Goal: Complete application form: Complete application form

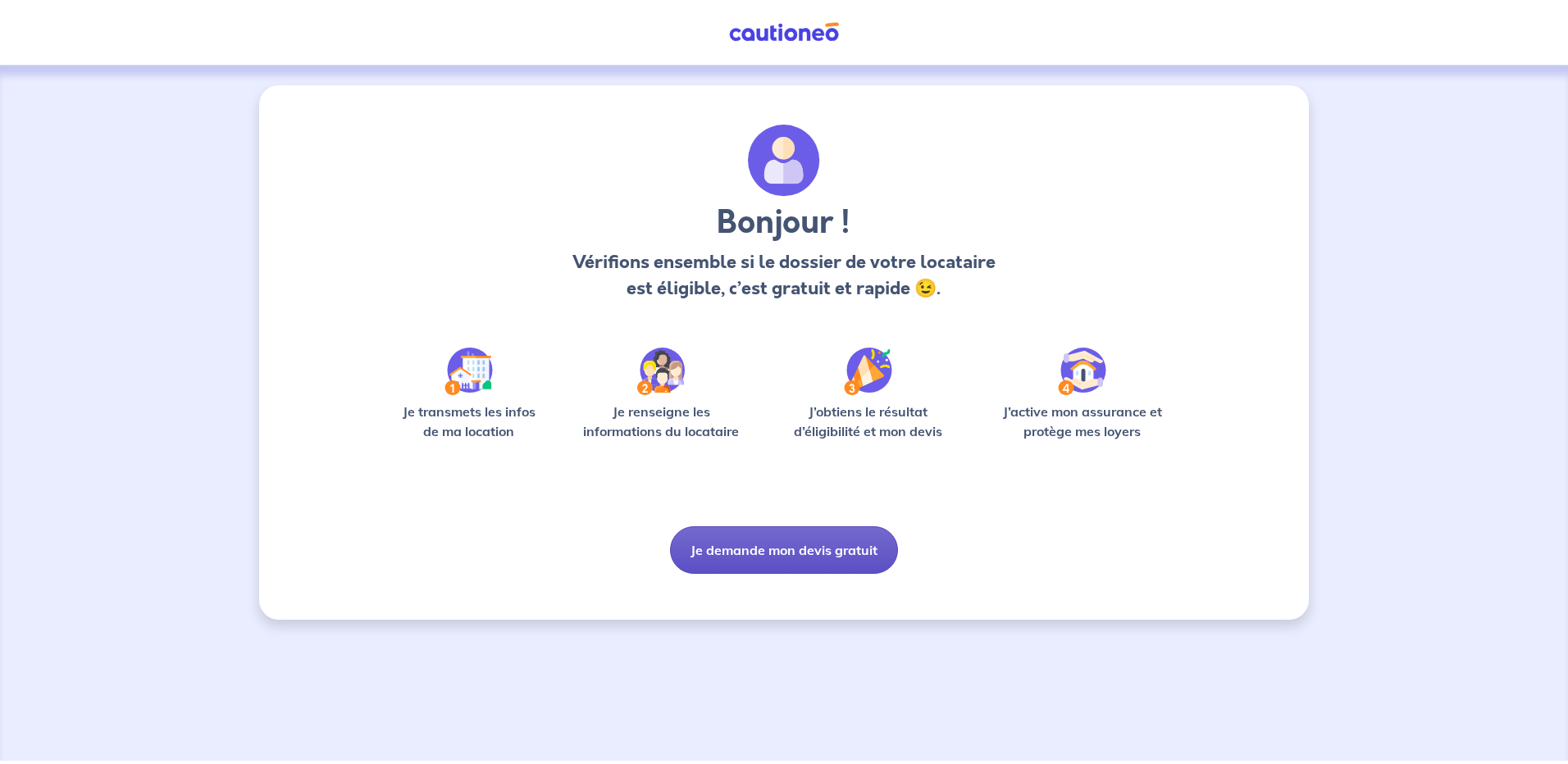
click at [755, 551] on button "Je demande mon devis gratuit" at bounding box center [784, 550] width 228 height 47
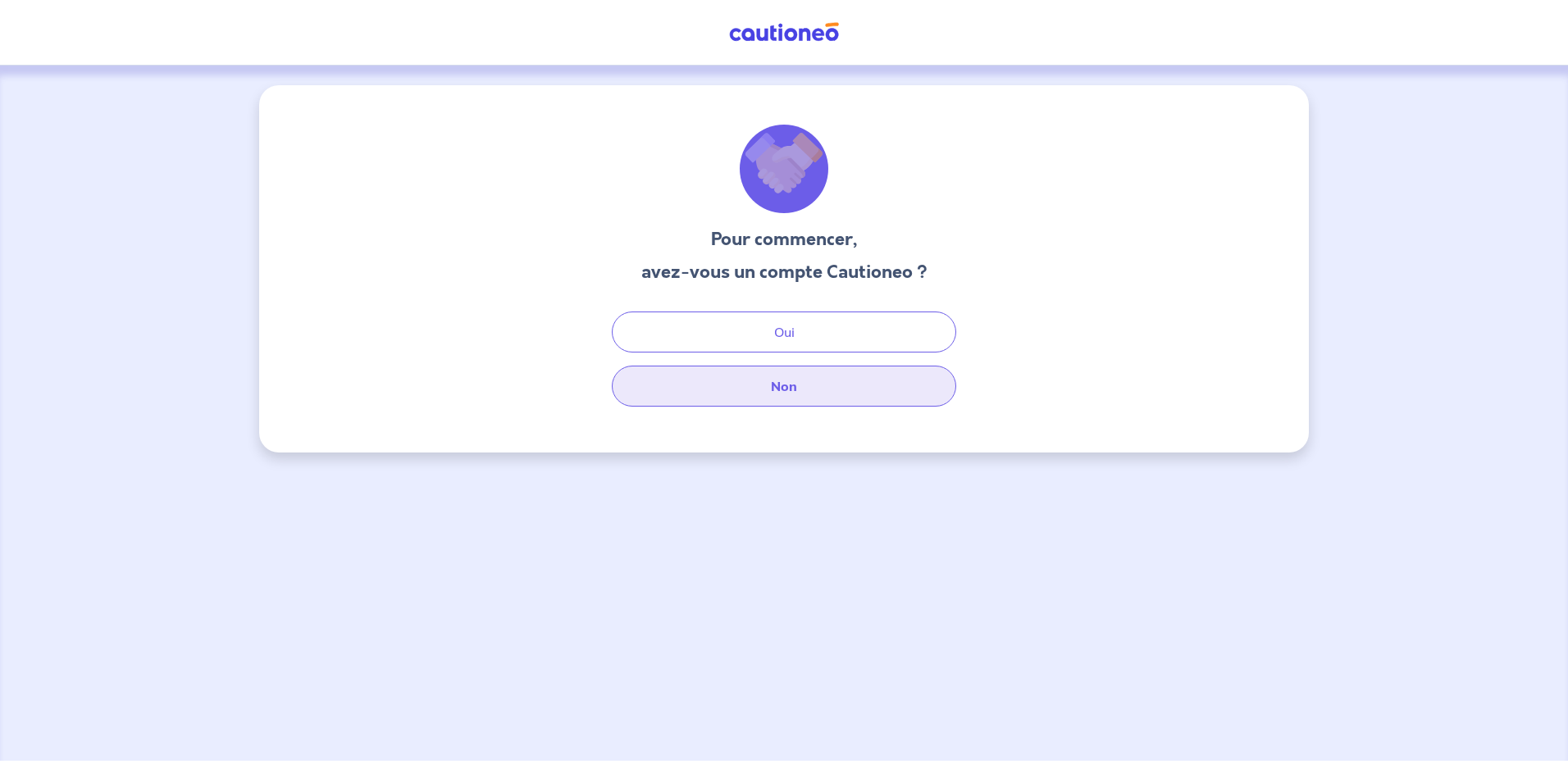
click at [779, 387] on button "Non" at bounding box center [784, 386] width 345 height 41
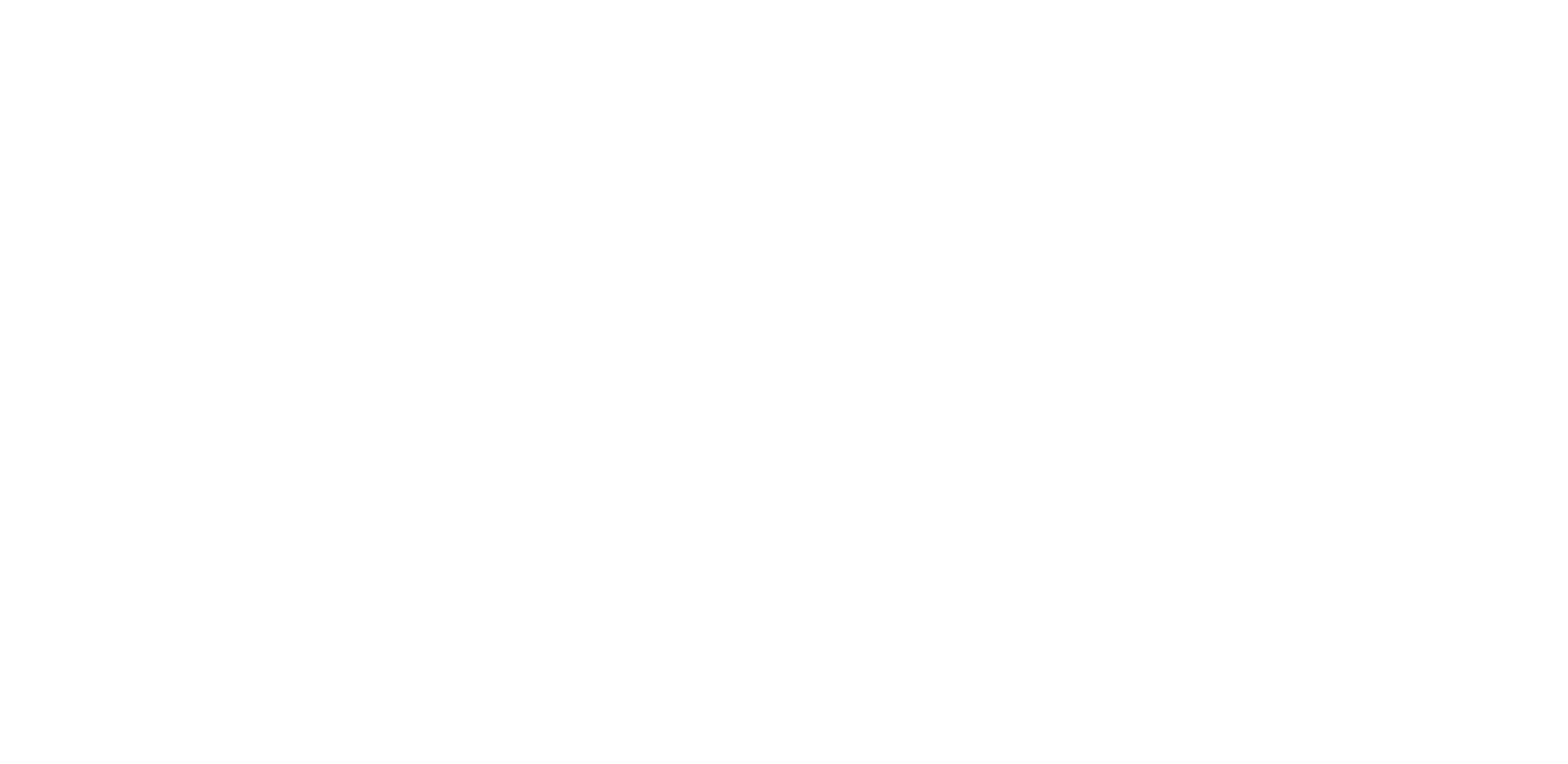
select select "FR"
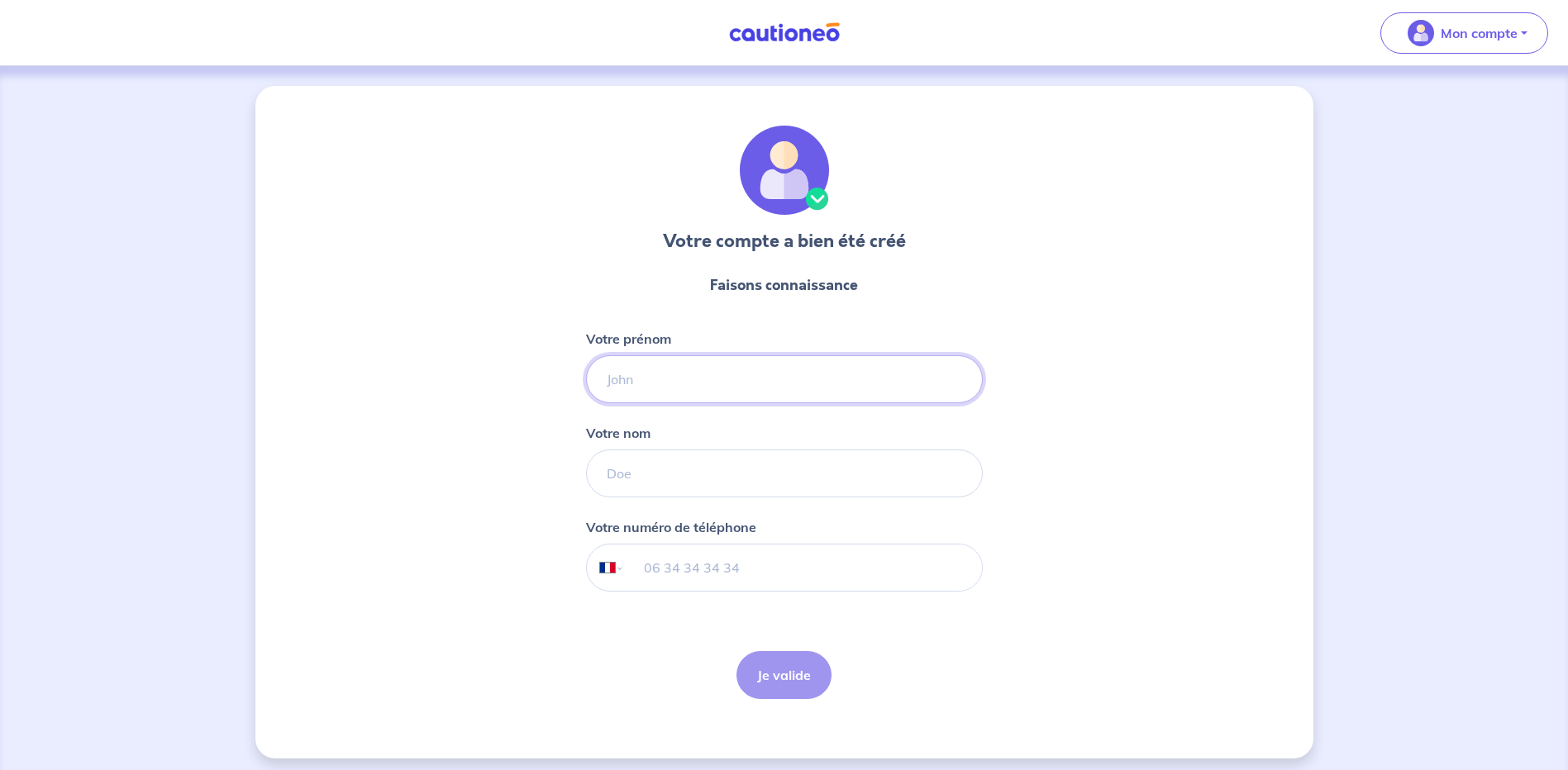
click at [674, 382] on input "Votre prénom" at bounding box center [785, 379] width 397 height 48
type input "[PERSON_NAME]"
click at [652, 474] on input "Votre nom" at bounding box center [785, 473] width 397 height 48
type input "DAMBRIN"
click at [718, 568] on input "tel" at bounding box center [803, 568] width 358 height 46
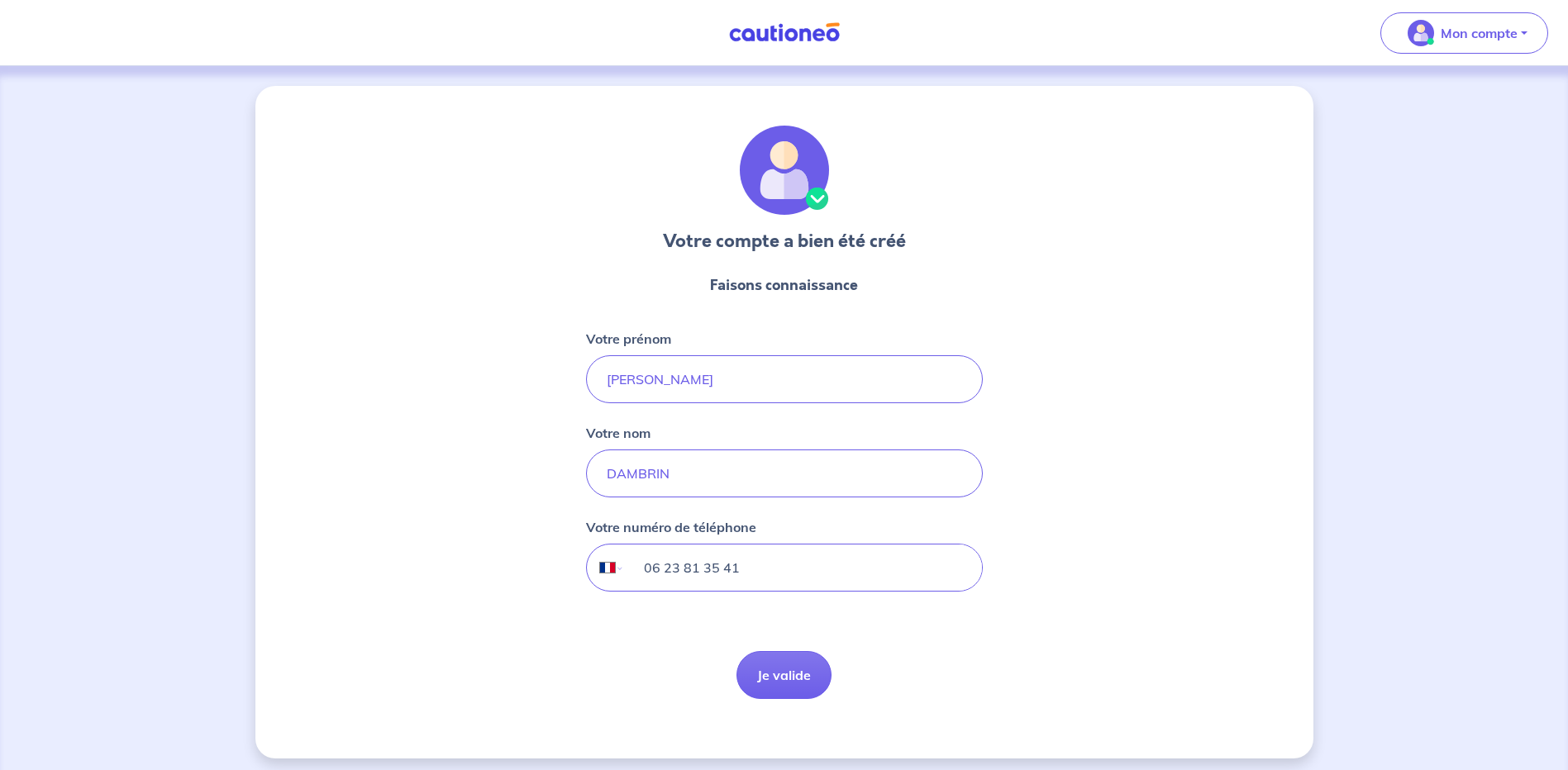
type input "06 23 81 35 41"
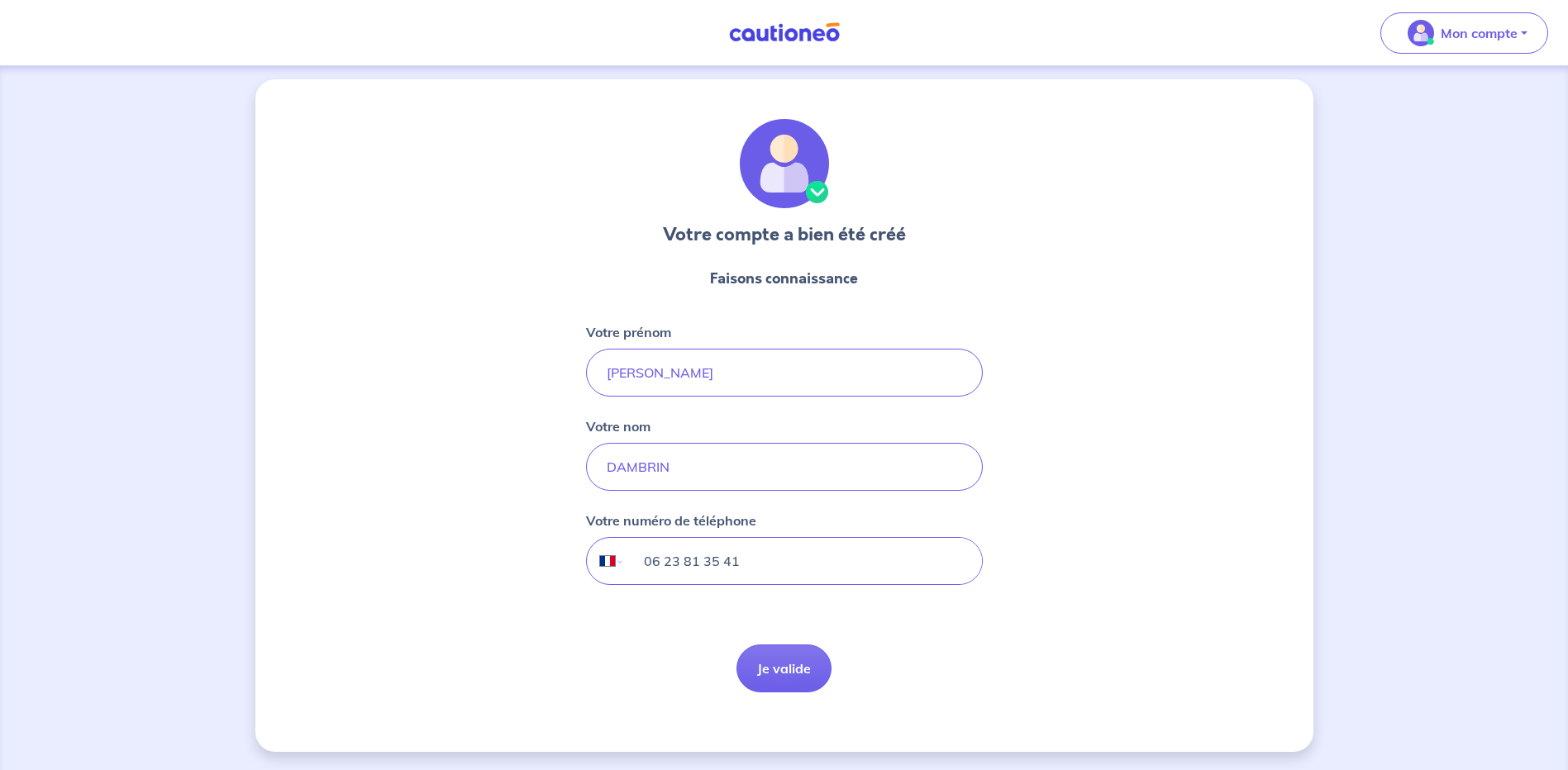
scroll to position [9, 0]
click at [775, 669] on button "Je valide" at bounding box center [784, 667] width 95 height 48
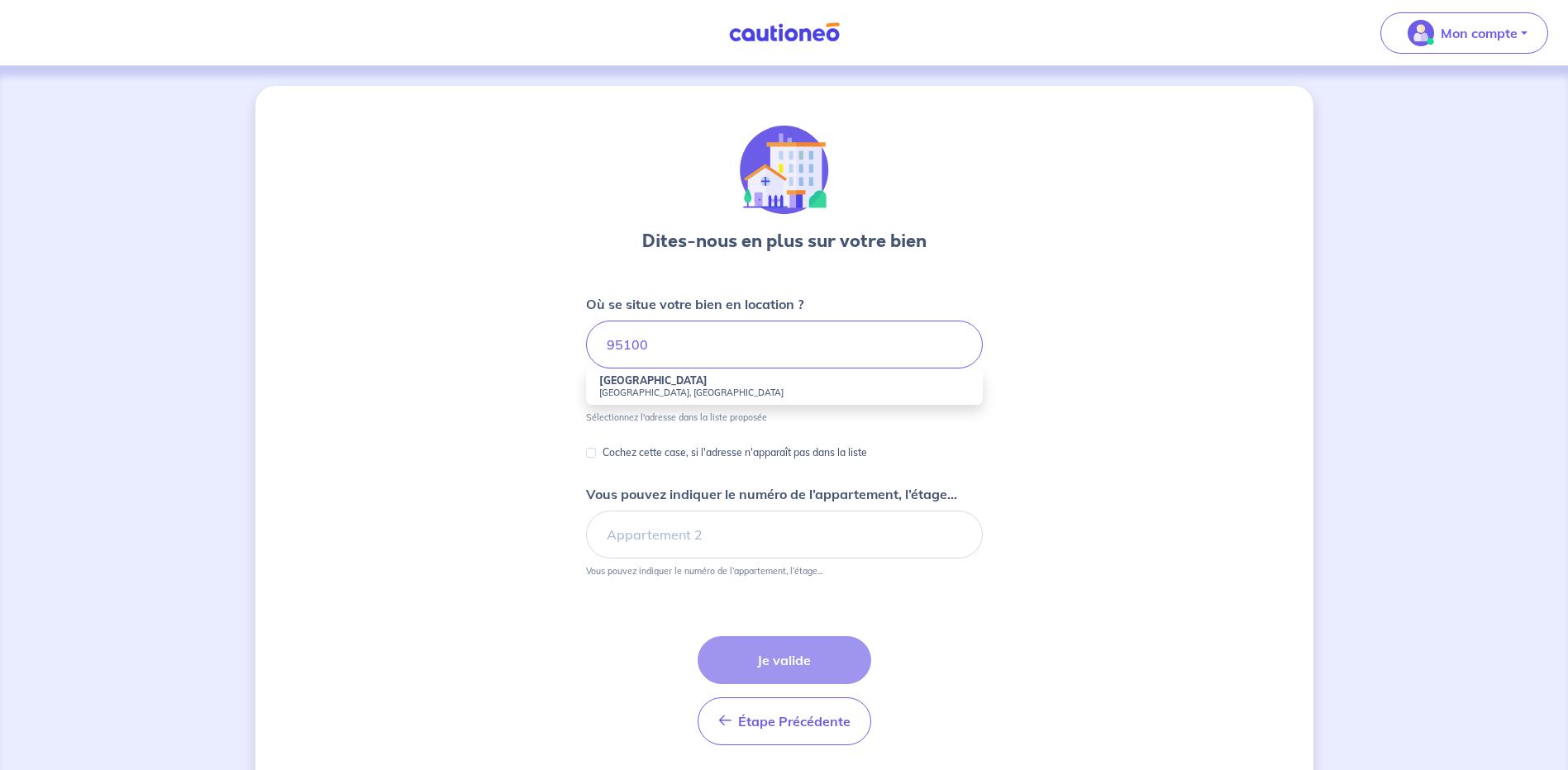
click at [667, 381] on strong "[GEOGRAPHIC_DATA]" at bounding box center [653, 380] width 108 height 13
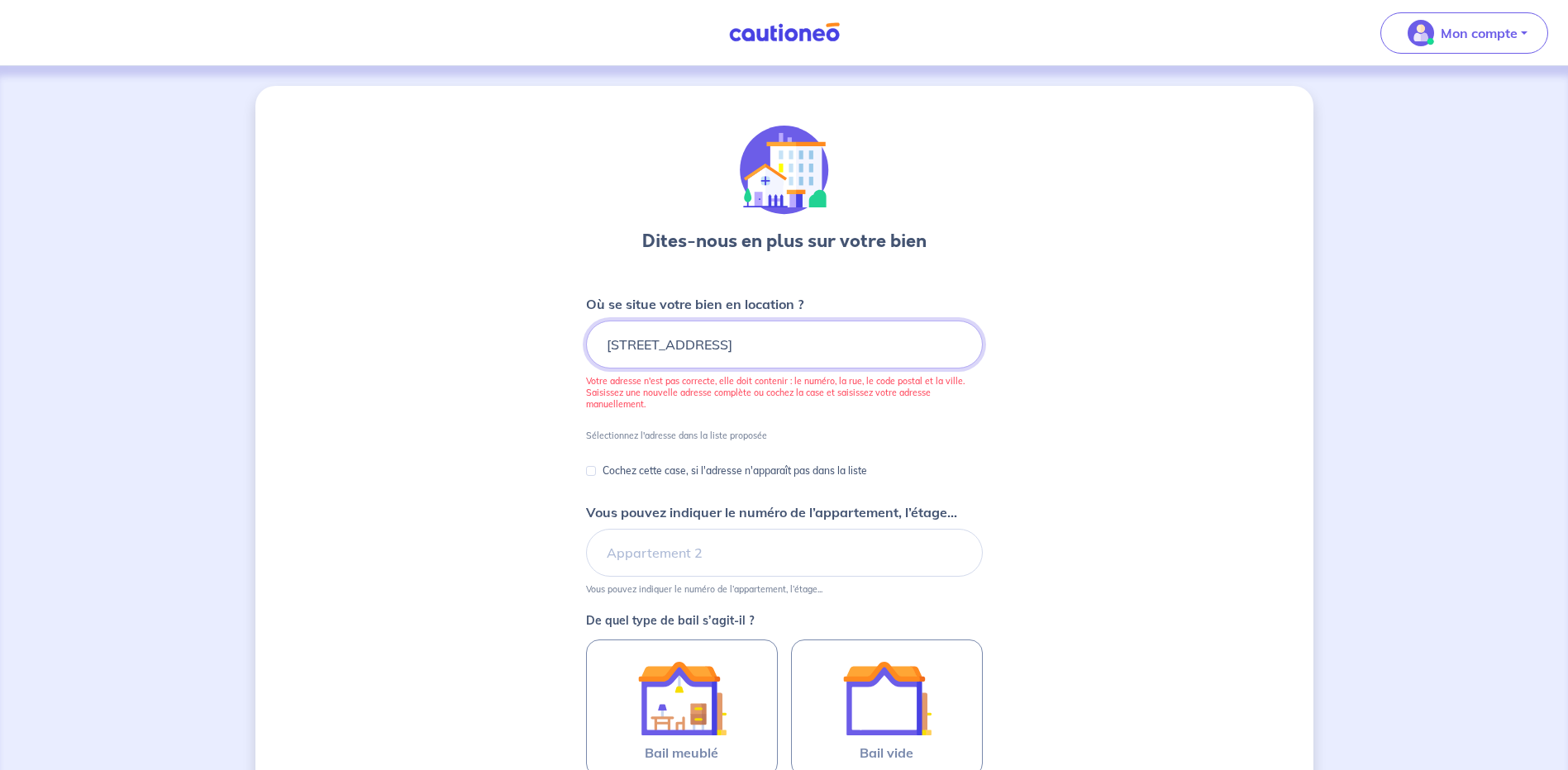
click at [896, 341] on input "[STREET_ADDRESS]" at bounding box center [785, 345] width 397 height 48
drag, startPoint x: 902, startPoint y: 343, endPoint x: 421, endPoint y: 338, distance: 481.0
click at [421, 338] on div "Dites-nous en plus sur votre bien Où se situe votre bien en location ? [STREET_…" at bounding box center [784, 546] width 1058 height 921
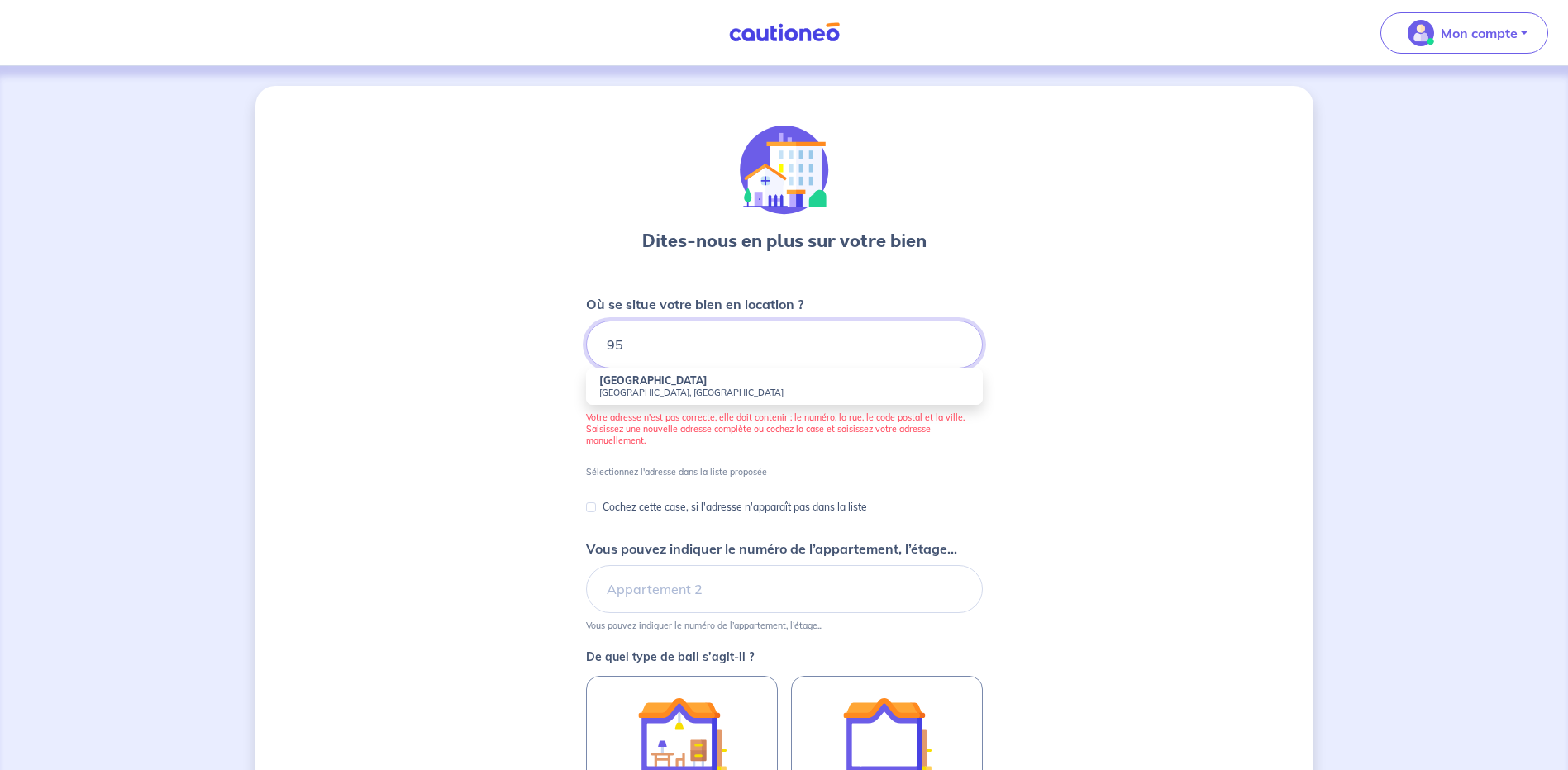
type input "9"
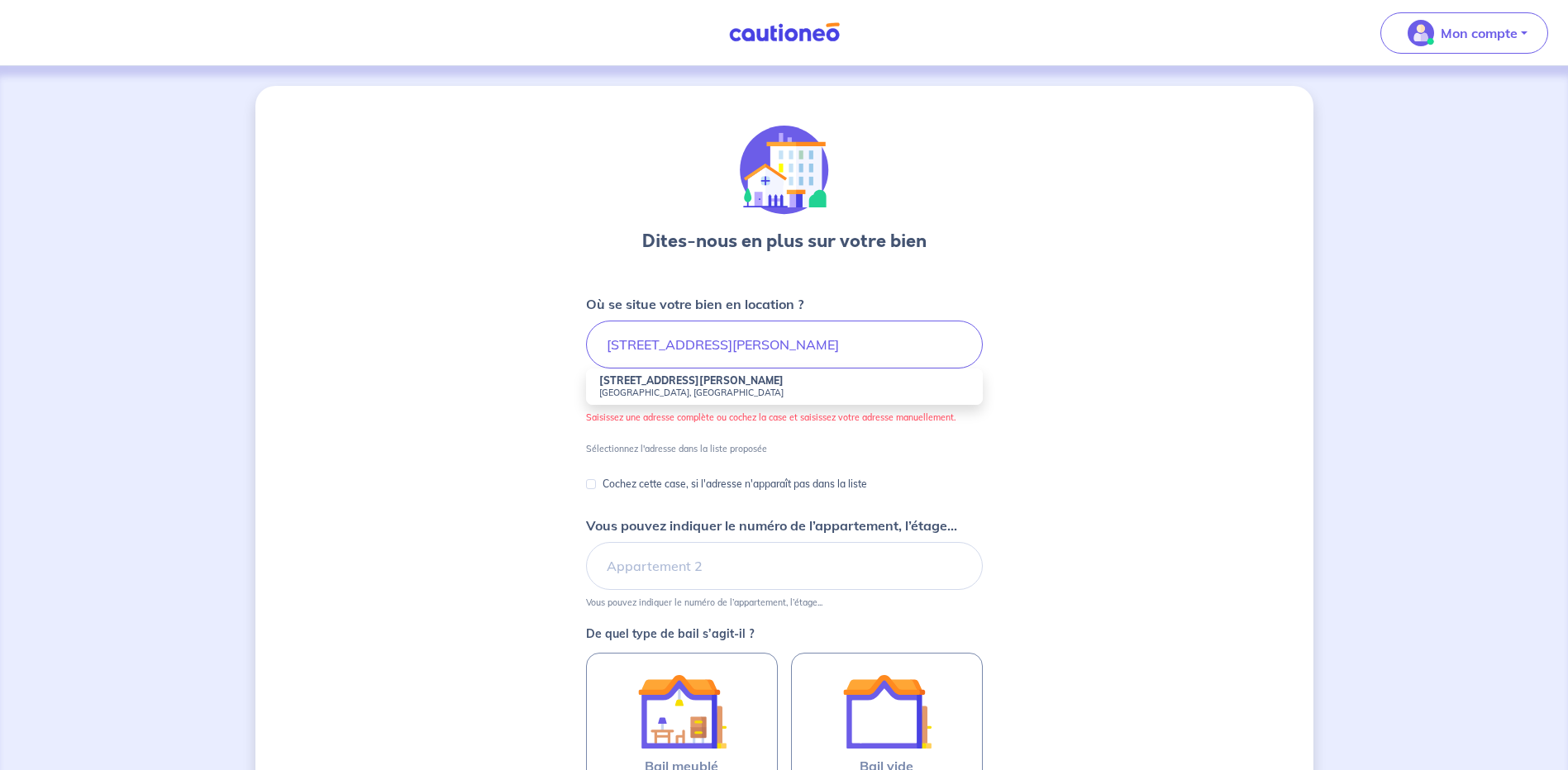
click at [668, 386] on strong "[STREET_ADDRESS][PERSON_NAME]" at bounding box center [691, 380] width 185 height 13
type input "[STREET_ADDRESS][PERSON_NAME]"
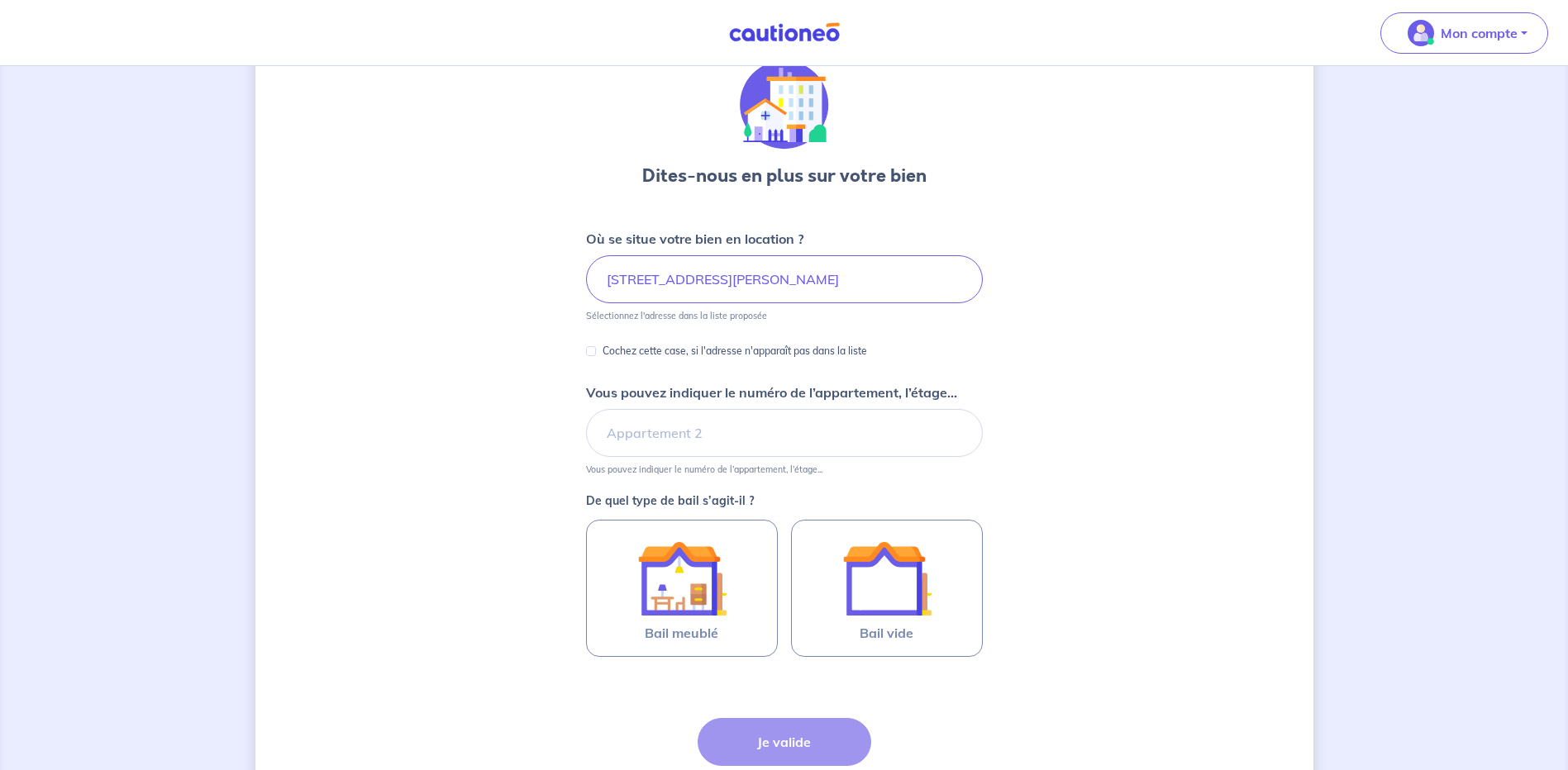
scroll to position [165, 0]
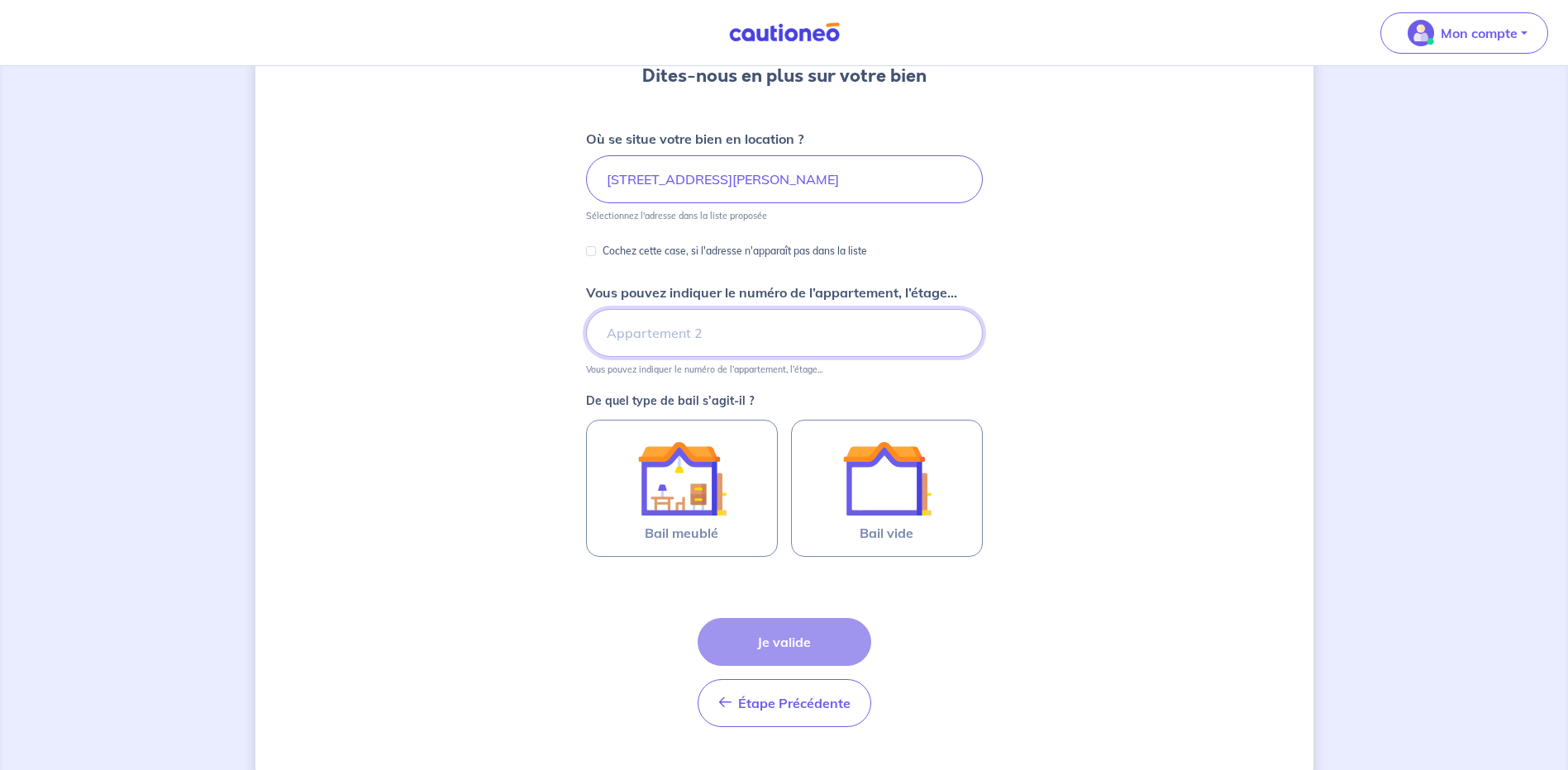
click at [659, 327] on input "Vous pouvez indiquer le numéro de l’appartement, l’étage..." at bounding box center [785, 333] width 397 height 48
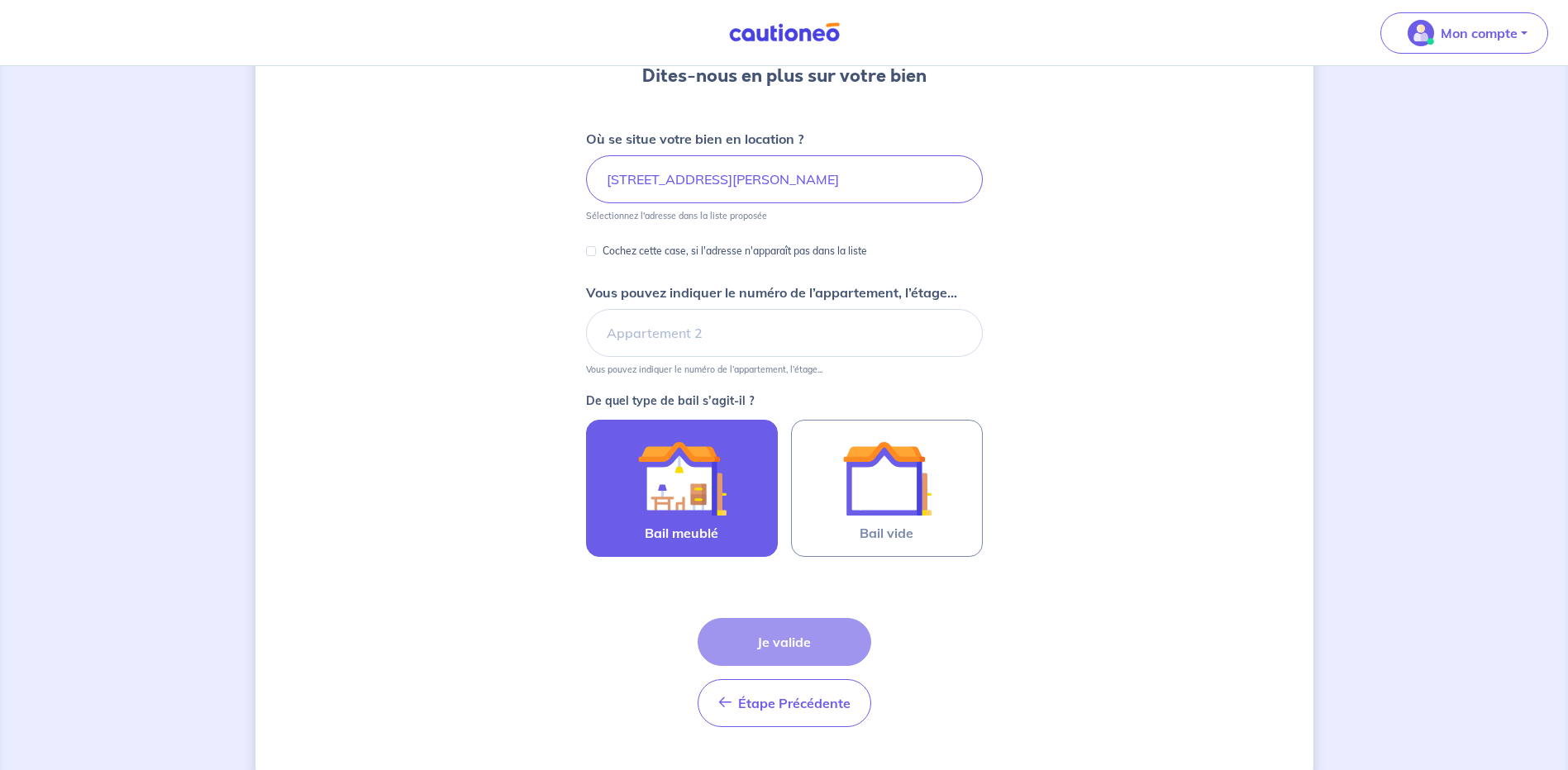
click at [682, 492] on img at bounding box center [682, 478] width 89 height 89
click at [0, 0] on input "Bail meublé" at bounding box center [0, 0] width 0 height 0
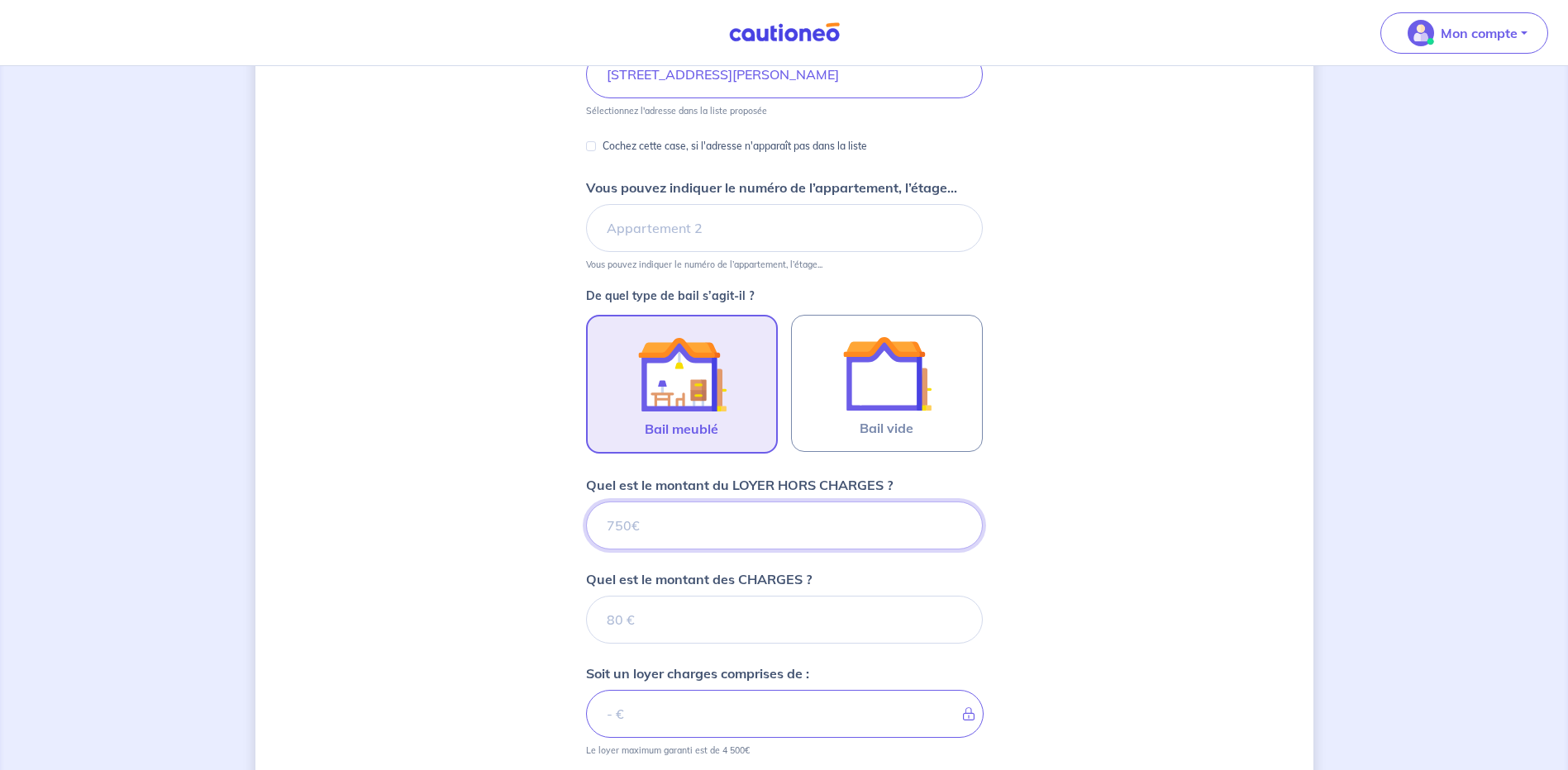
scroll to position [256, 0]
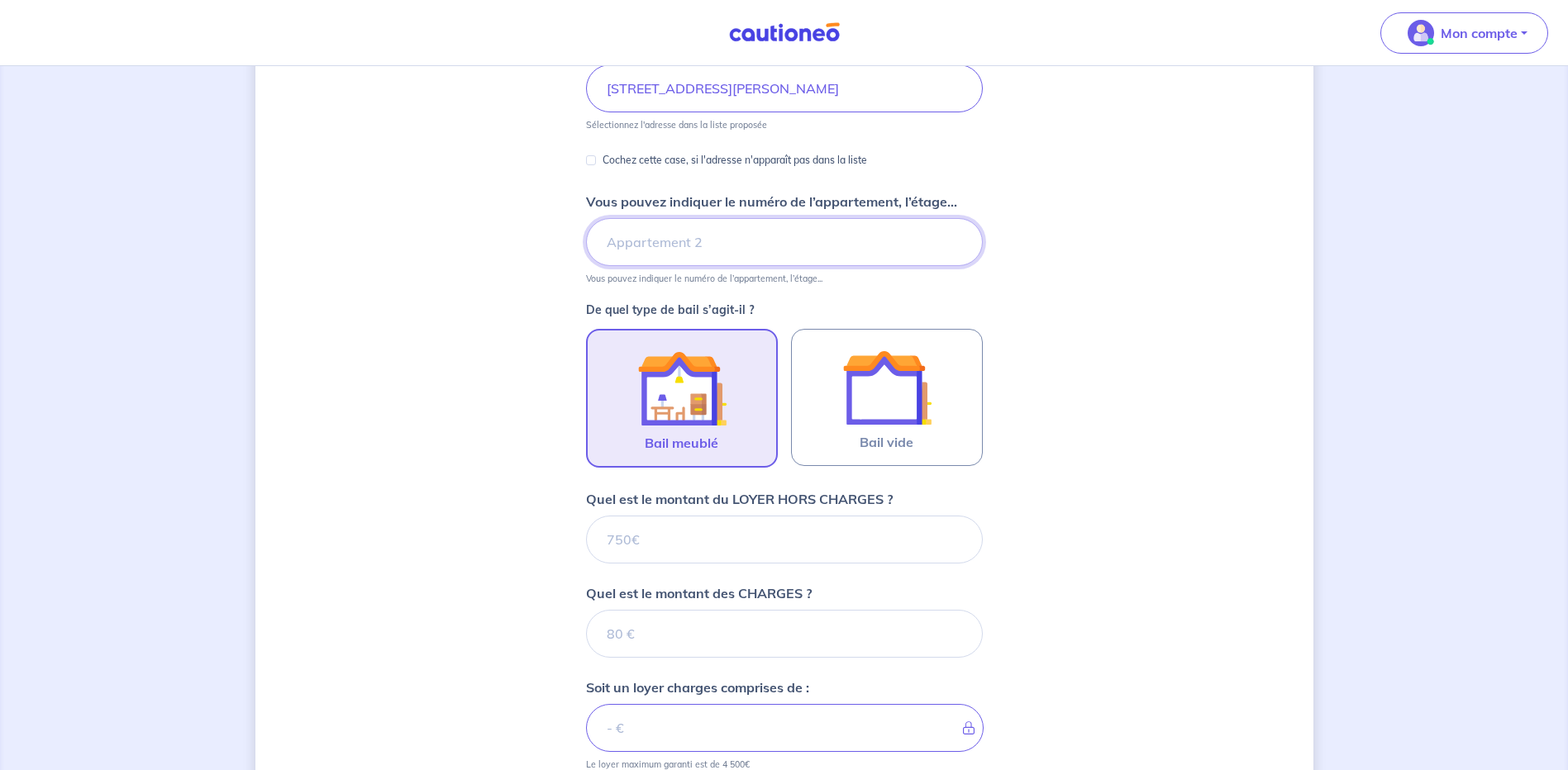
click at [705, 243] on input "Vous pouvez indiquer le numéro de l’appartement, l’étage..." at bounding box center [785, 242] width 397 height 48
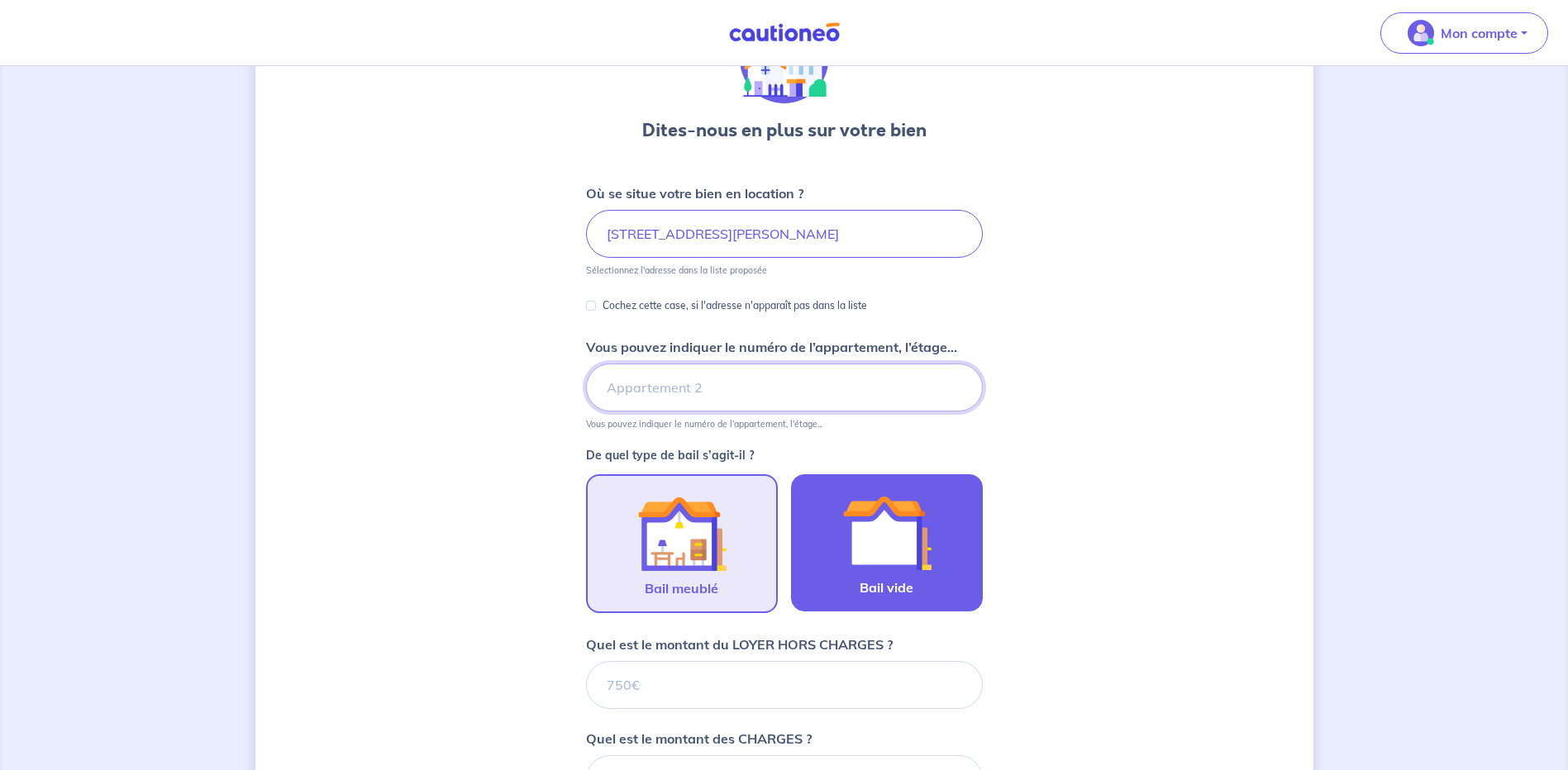
scroll to position [91, 0]
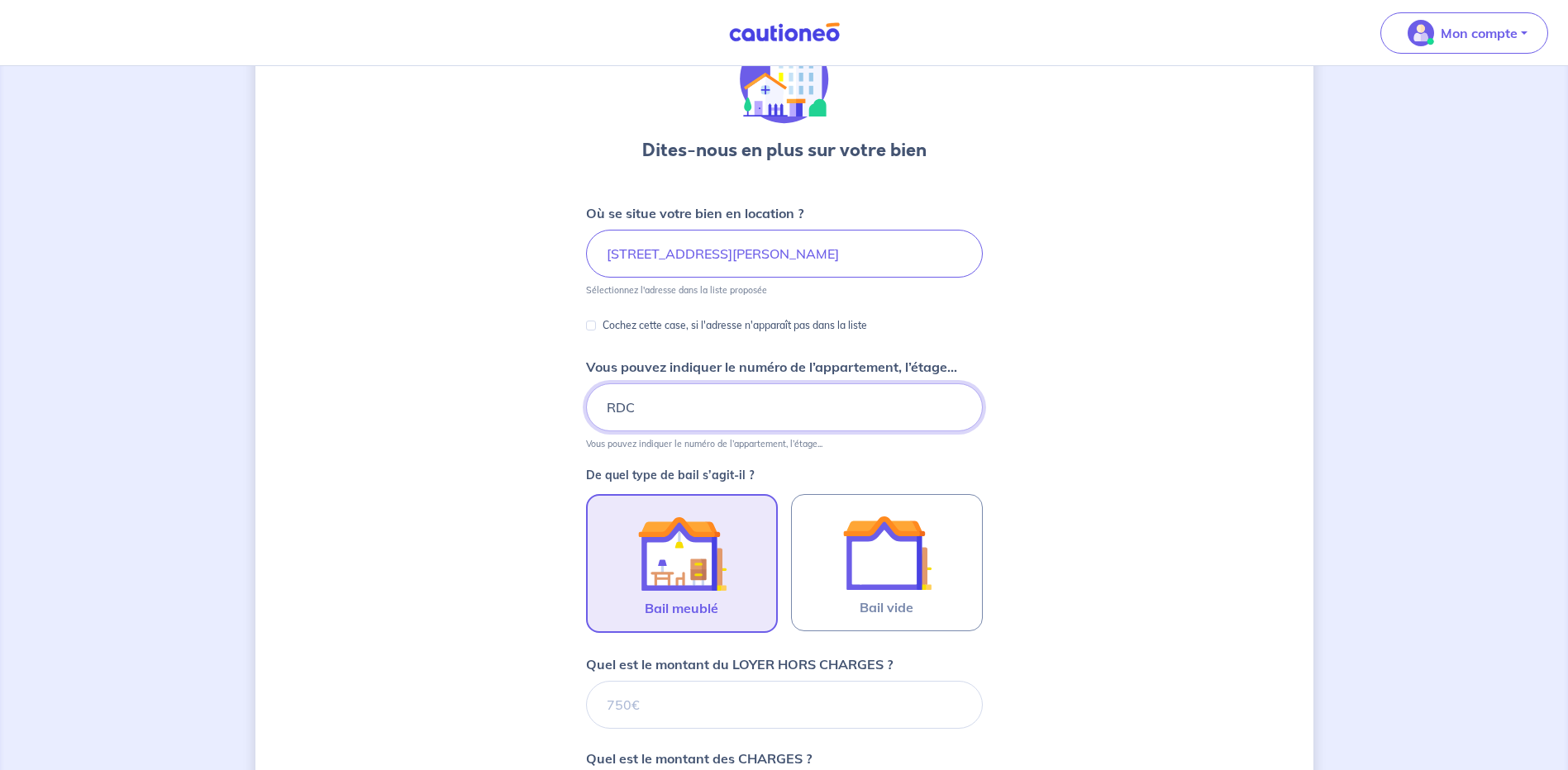
type input "RDC"
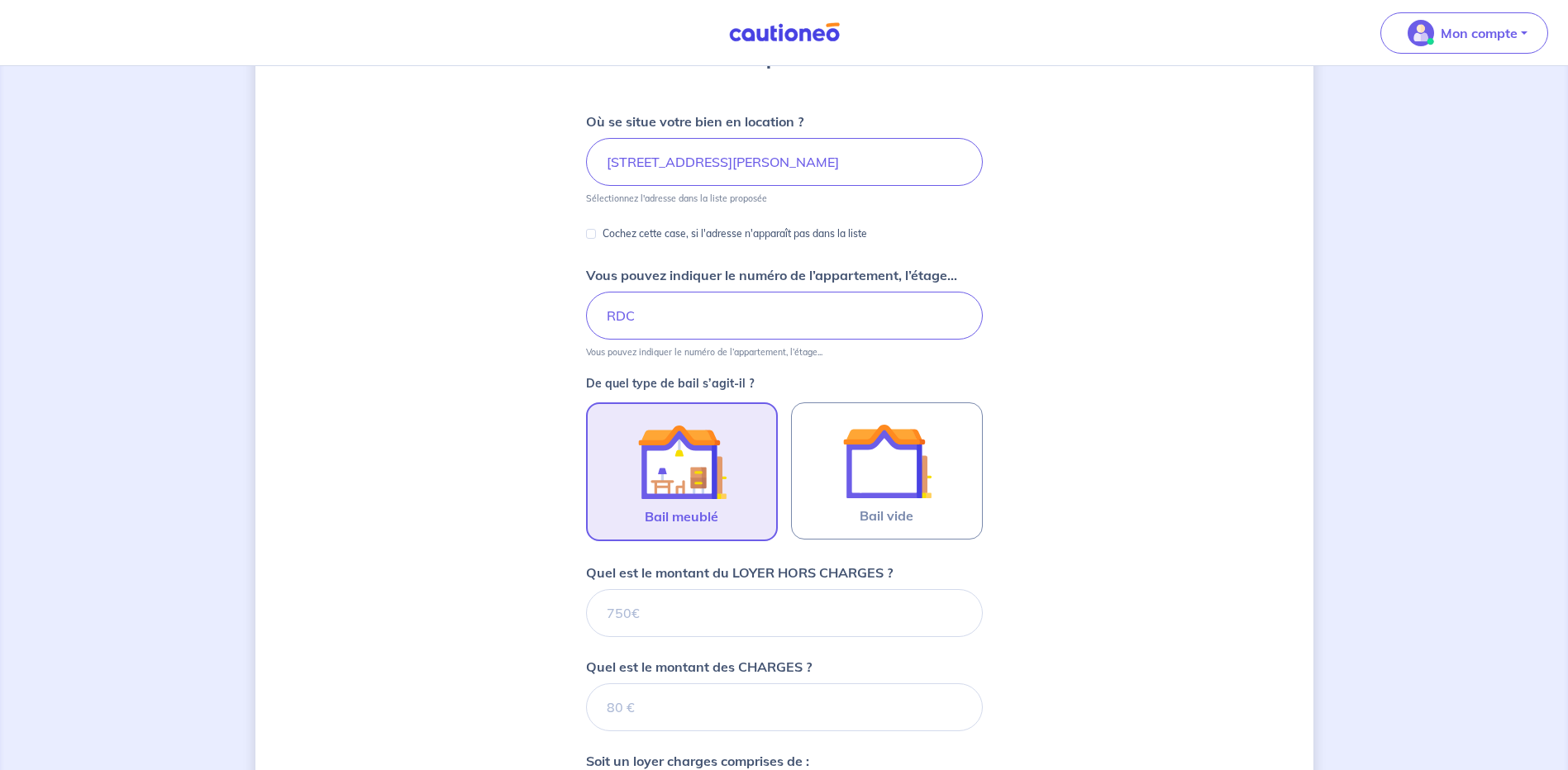
scroll to position [256, 0]
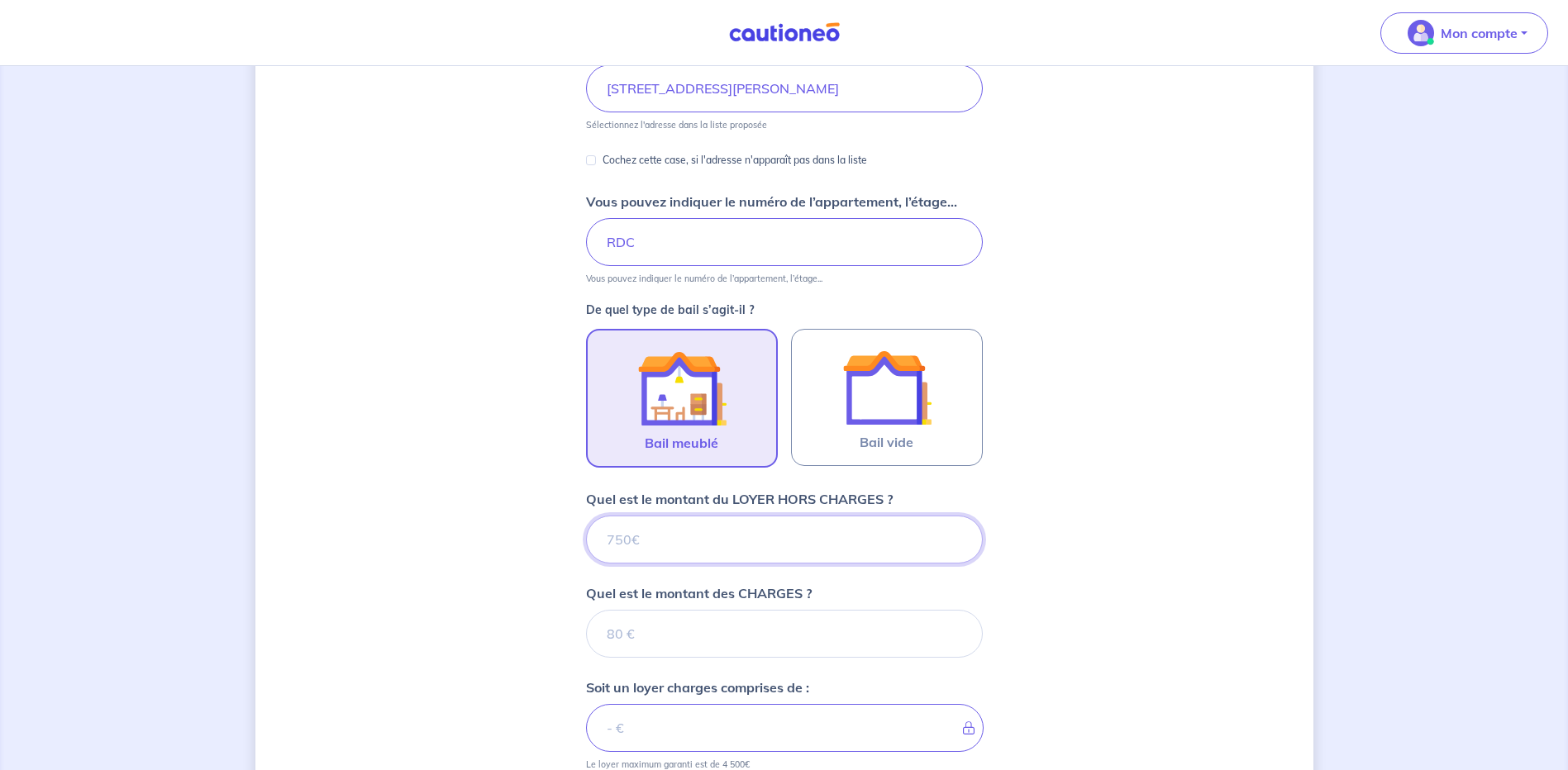
click at [714, 544] on input "Quel est le montant du LOYER HORS CHARGES ?" at bounding box center [785, 539] width 397 height 48
type input "700"
click at [729, 633] on input "Quel est le montant des CHARGES ?" at bounding box center [785, 634] width 397 height 48
type input "70"
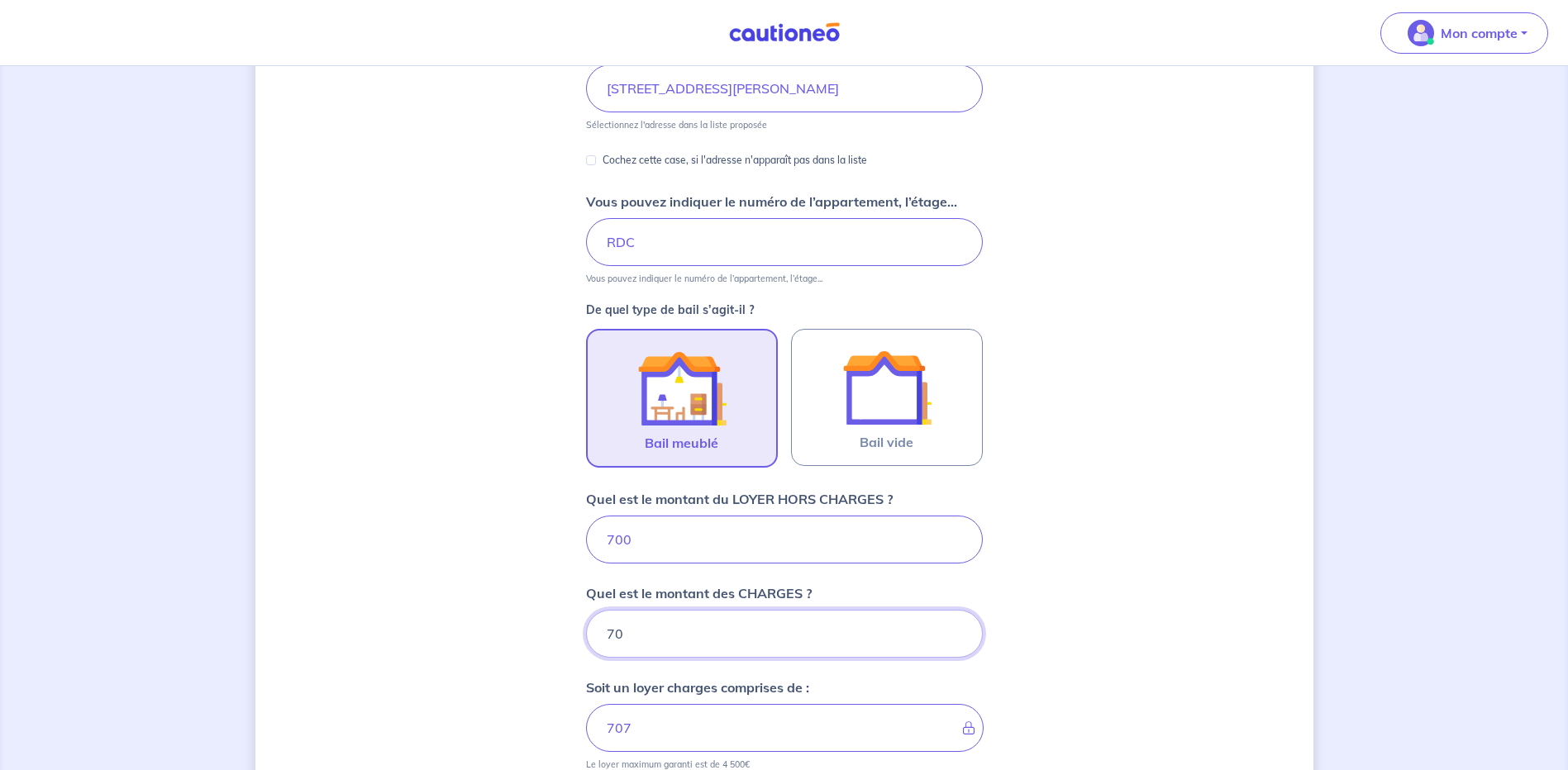
type input "770"
type input "70"
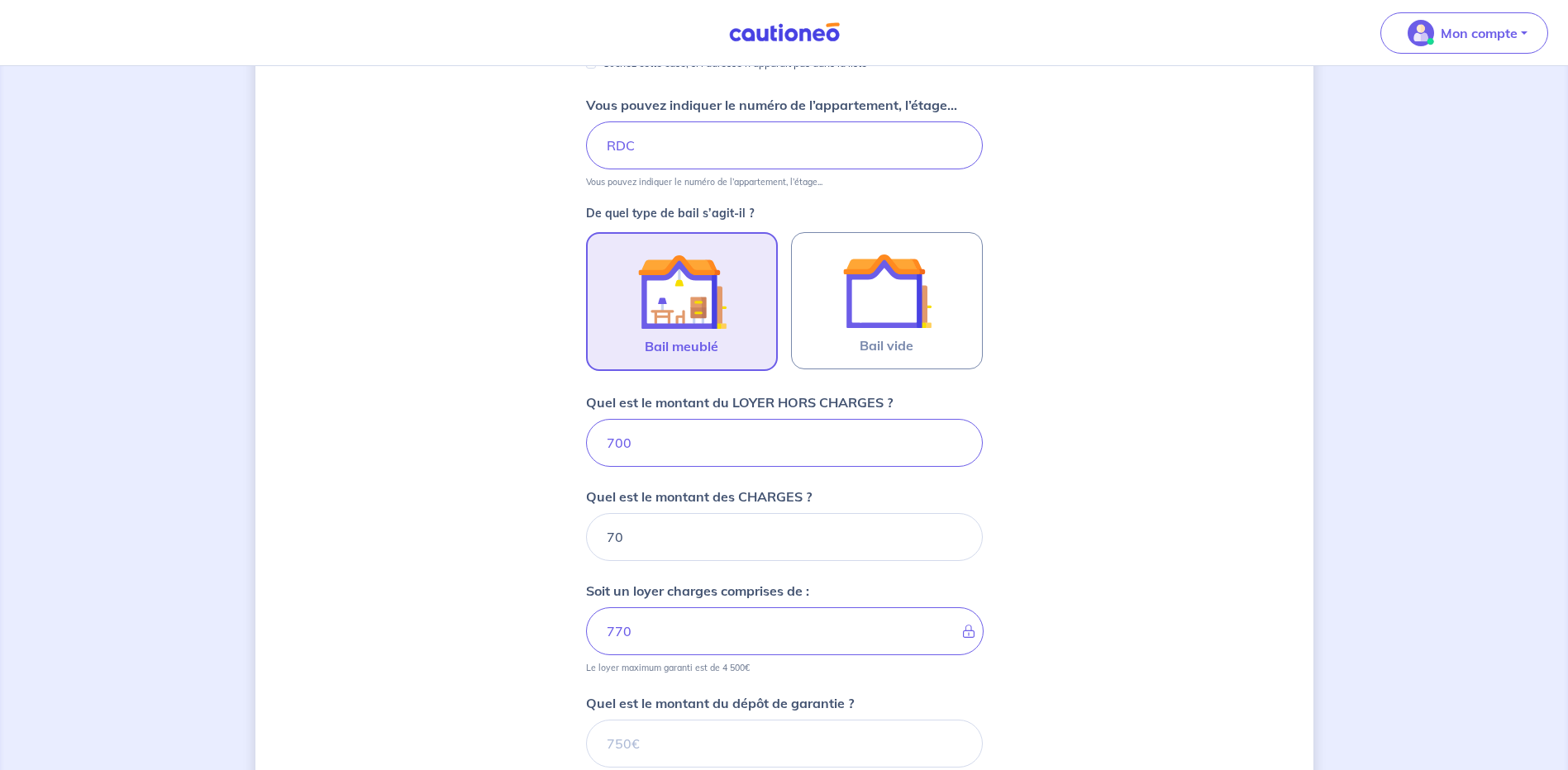
scroll to position [504, 0]
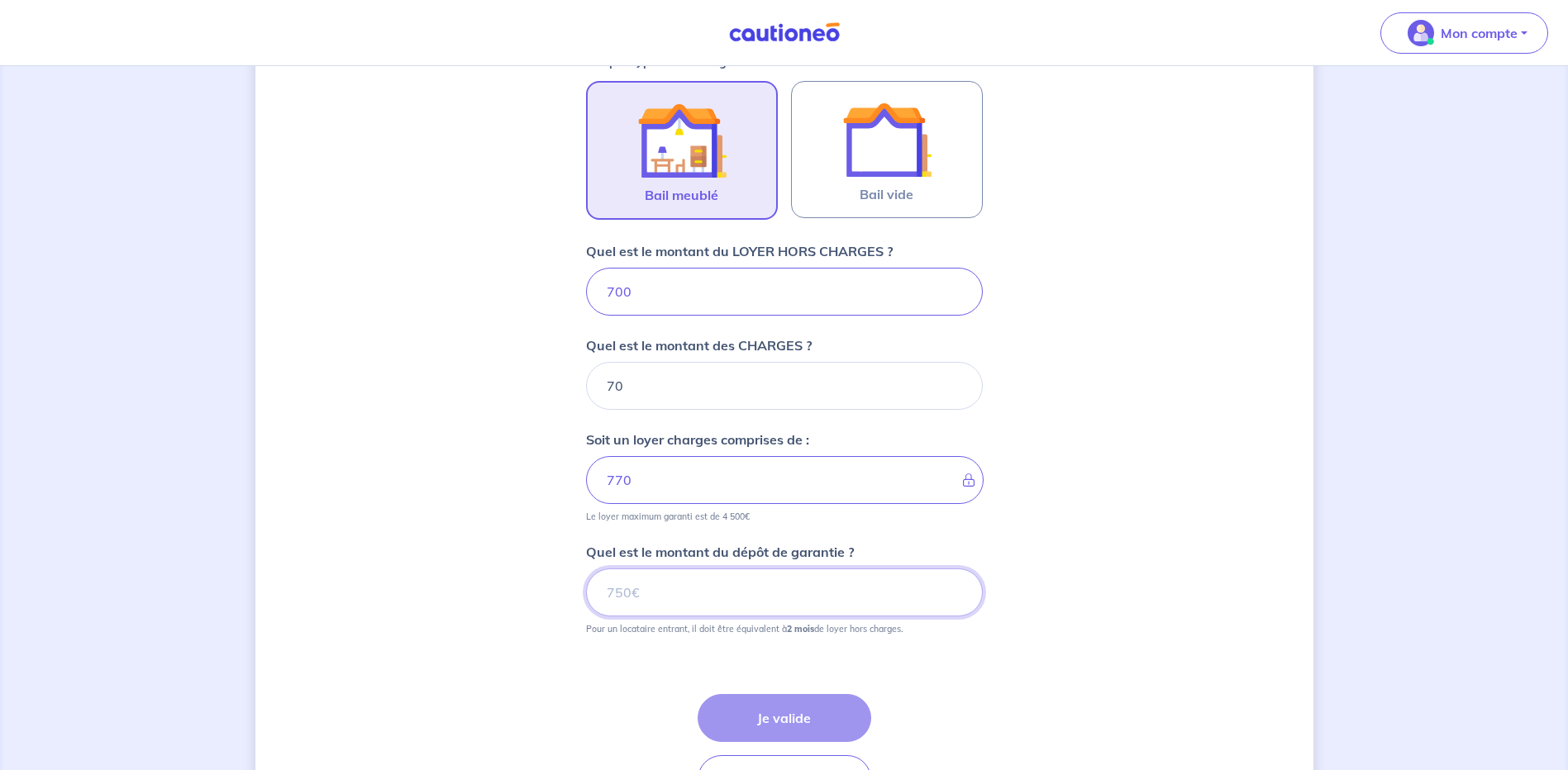
click at [694, 588] on input "Quel est le montant du dépôt de garantie ?" at bounding box center [785, 592] width 397 height 48
click at [666, 600] on input "Quel est le montant du dépôt de garantie ?" at bounding box center [785, 592] width 397 height 48
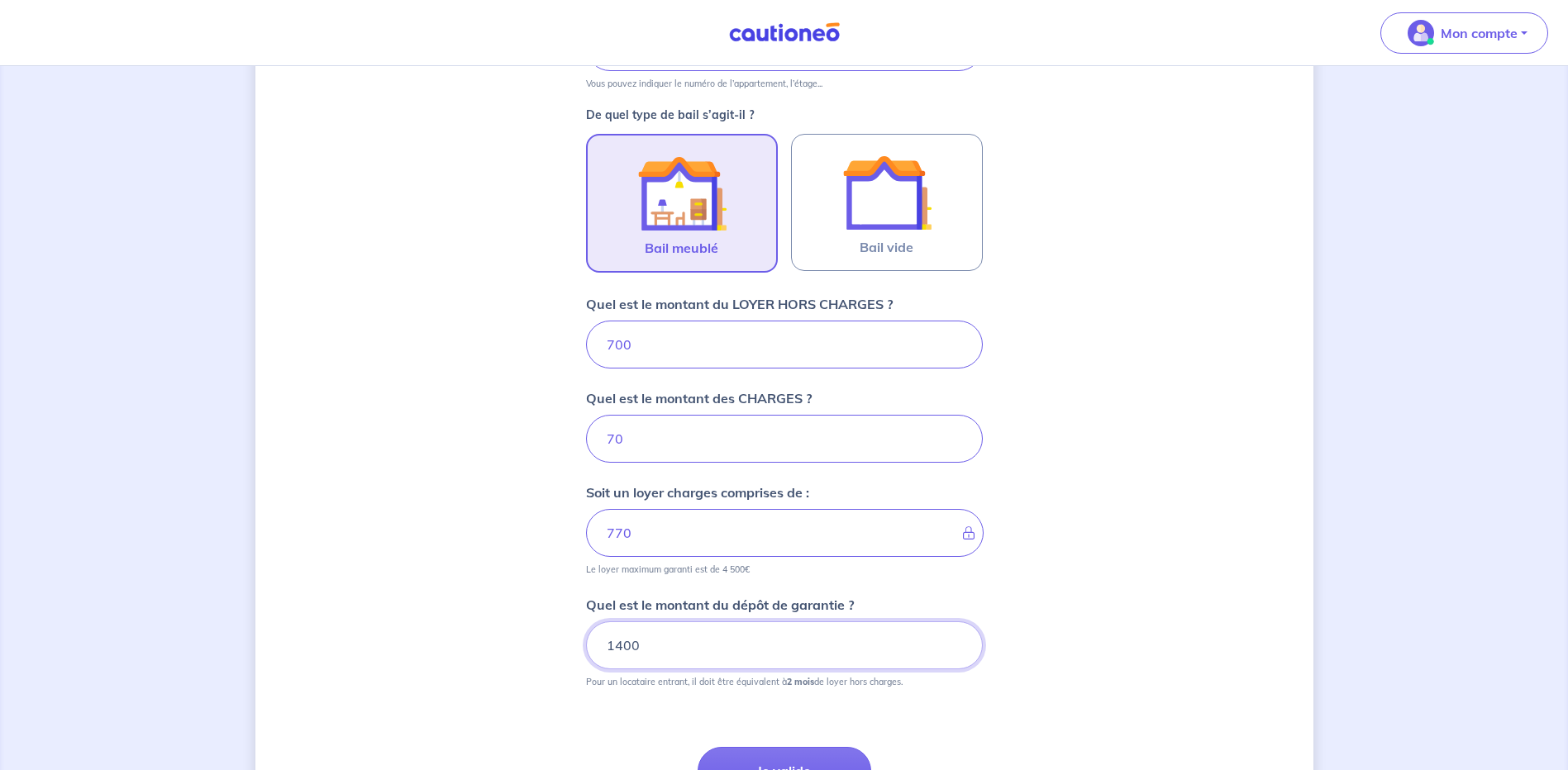
scroll to position [617, 0]
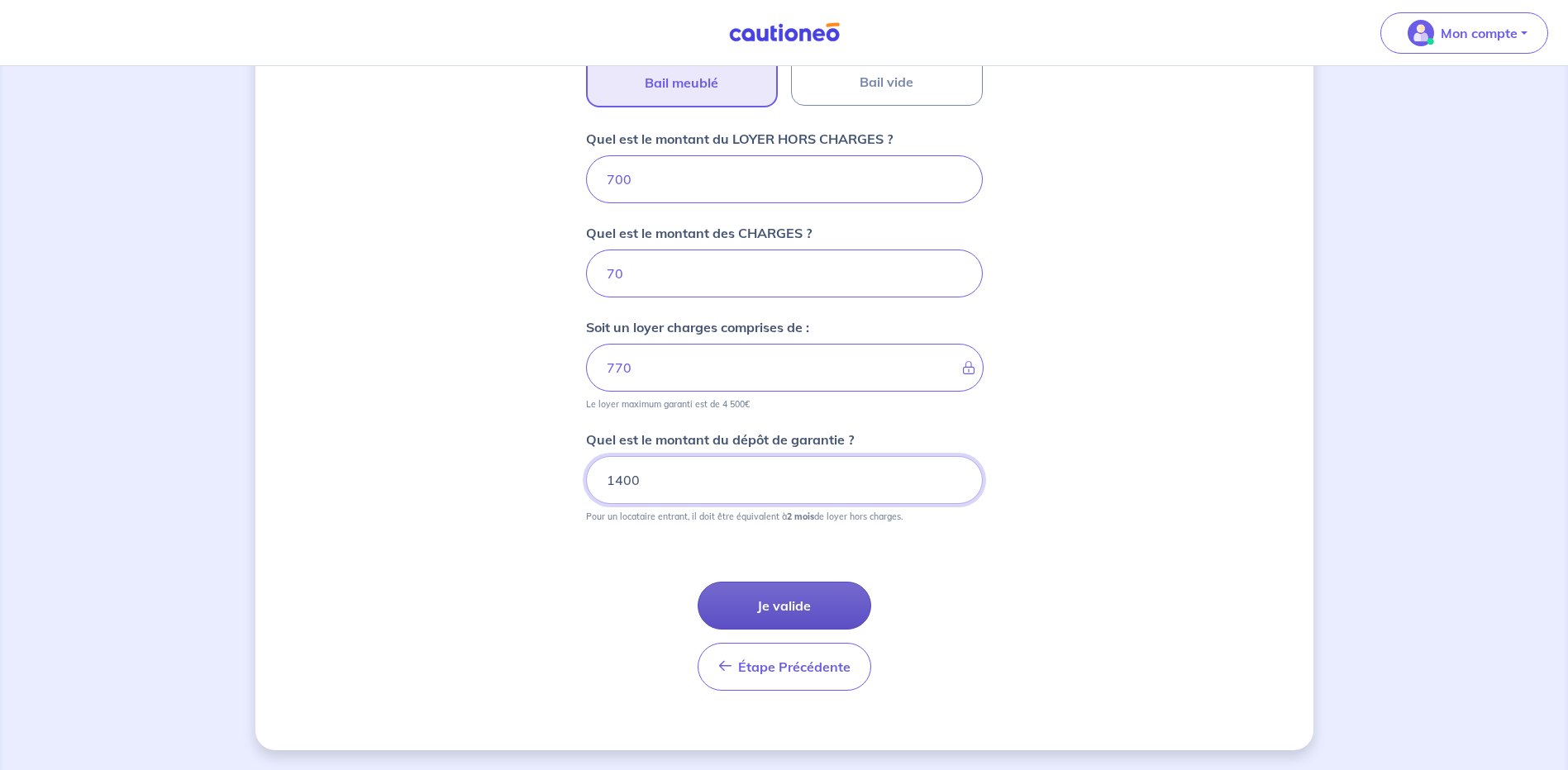
type input "1400"
click at [821, 602] on button "Je valide" at bounding box center [785, 606] width 174 height 48
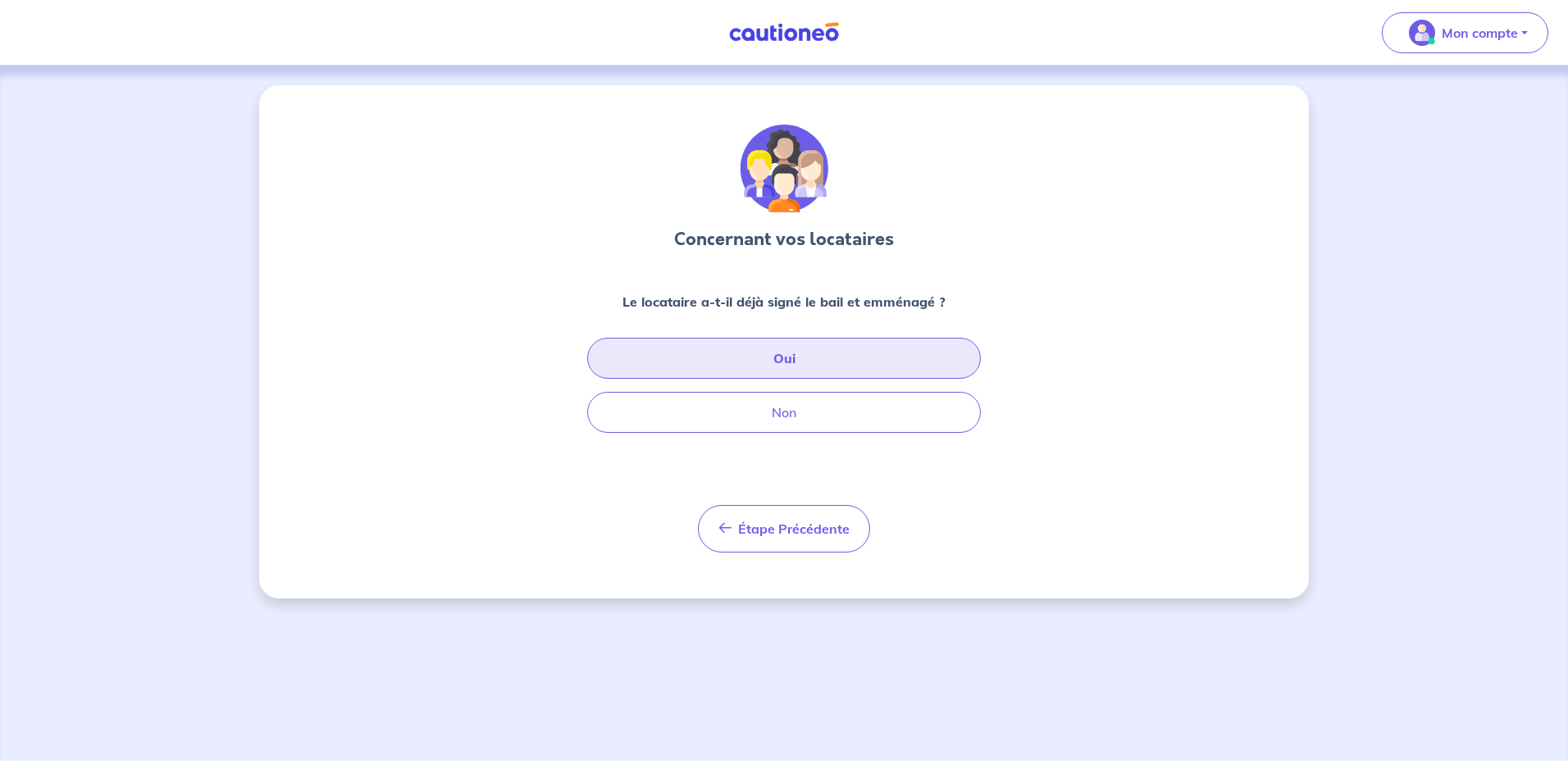
click at [773, 360] on button "Oui" at bounding box center [784, 358] width 393 height 41
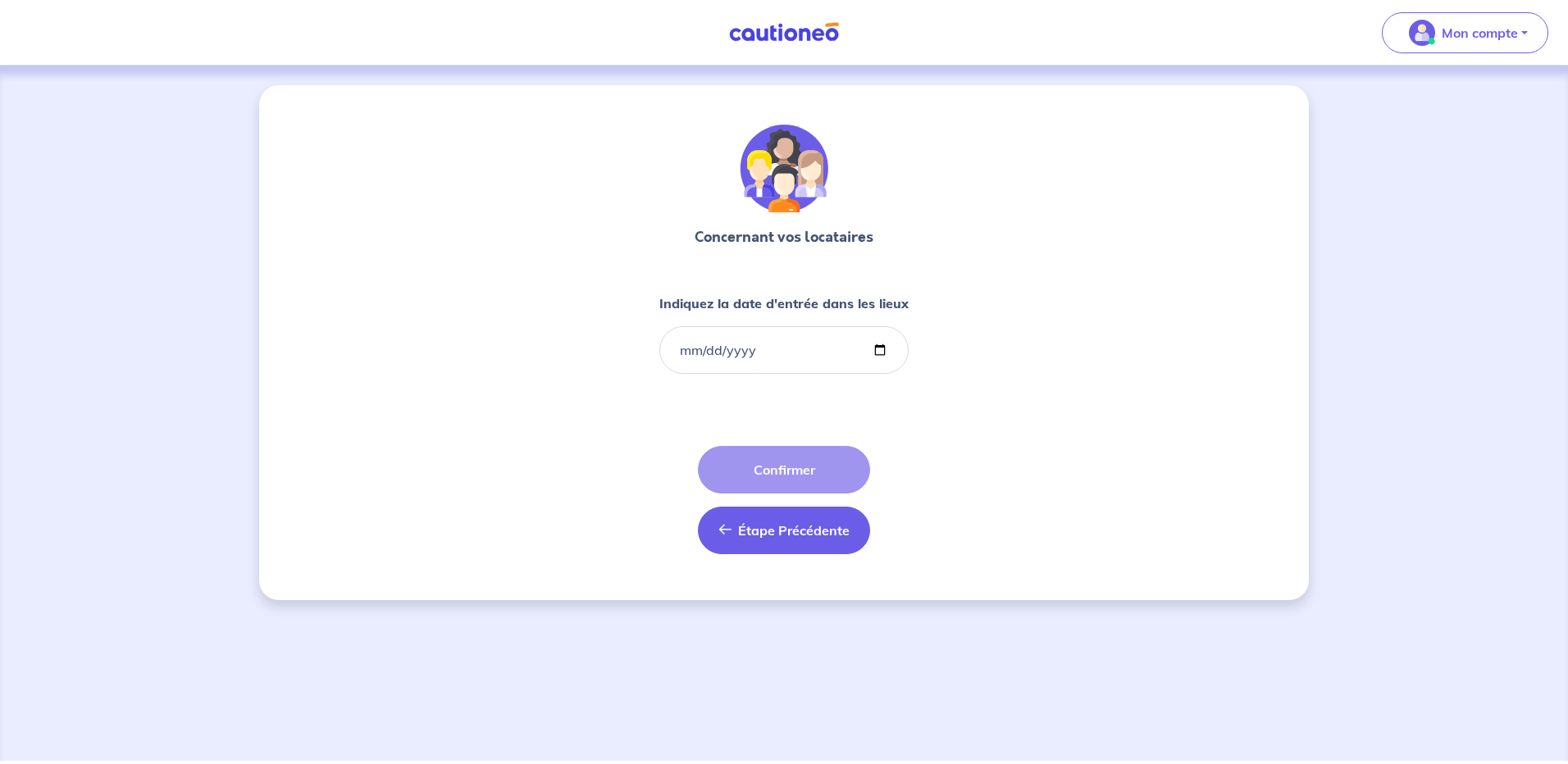
click at [781, 528] on span "Étape Précédente" at bounding box center [794, 530] width 111 height 16
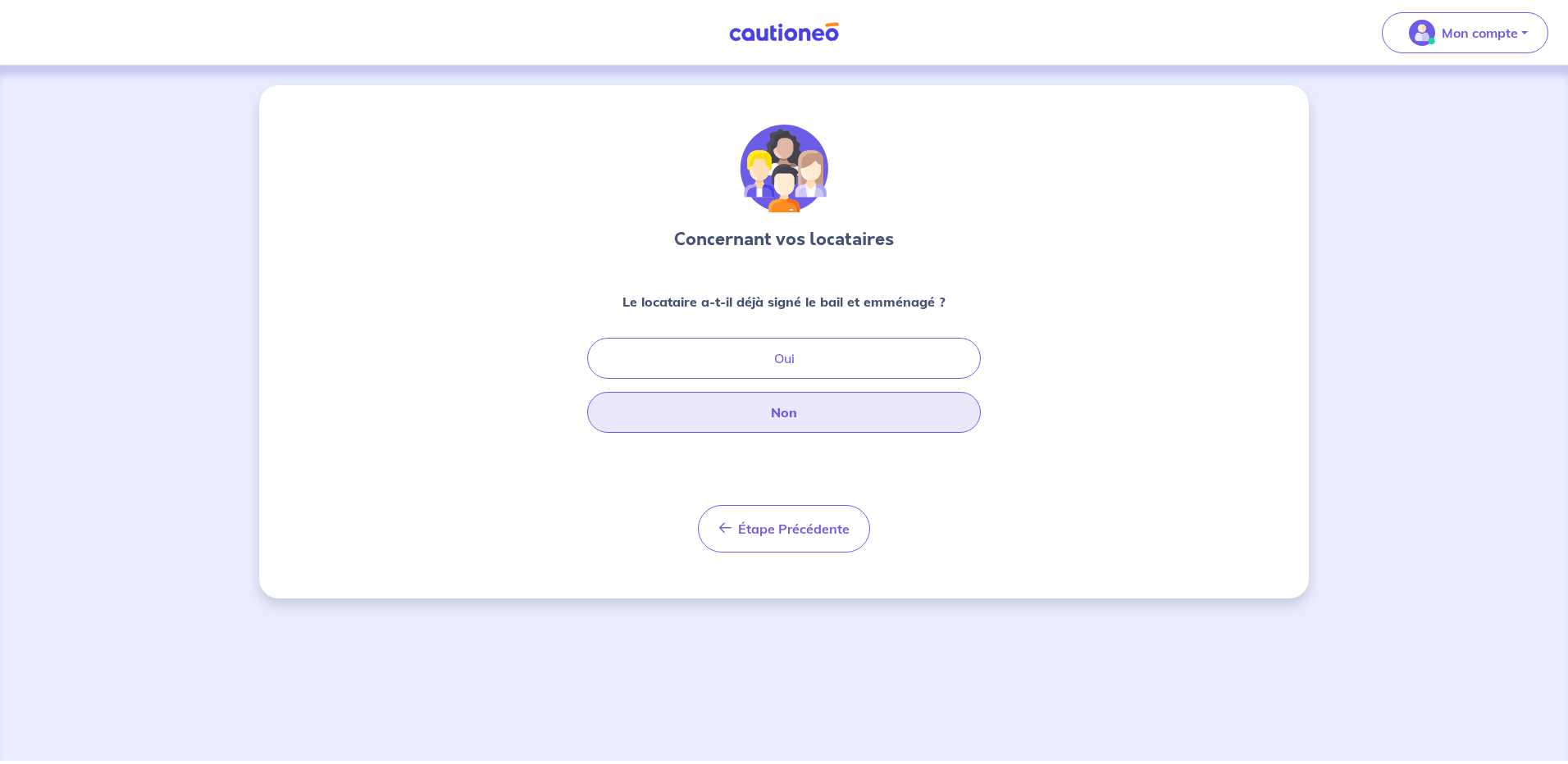
click at [795, 416] on button "Non" at bounding box center [784, 412] width 393 height 41
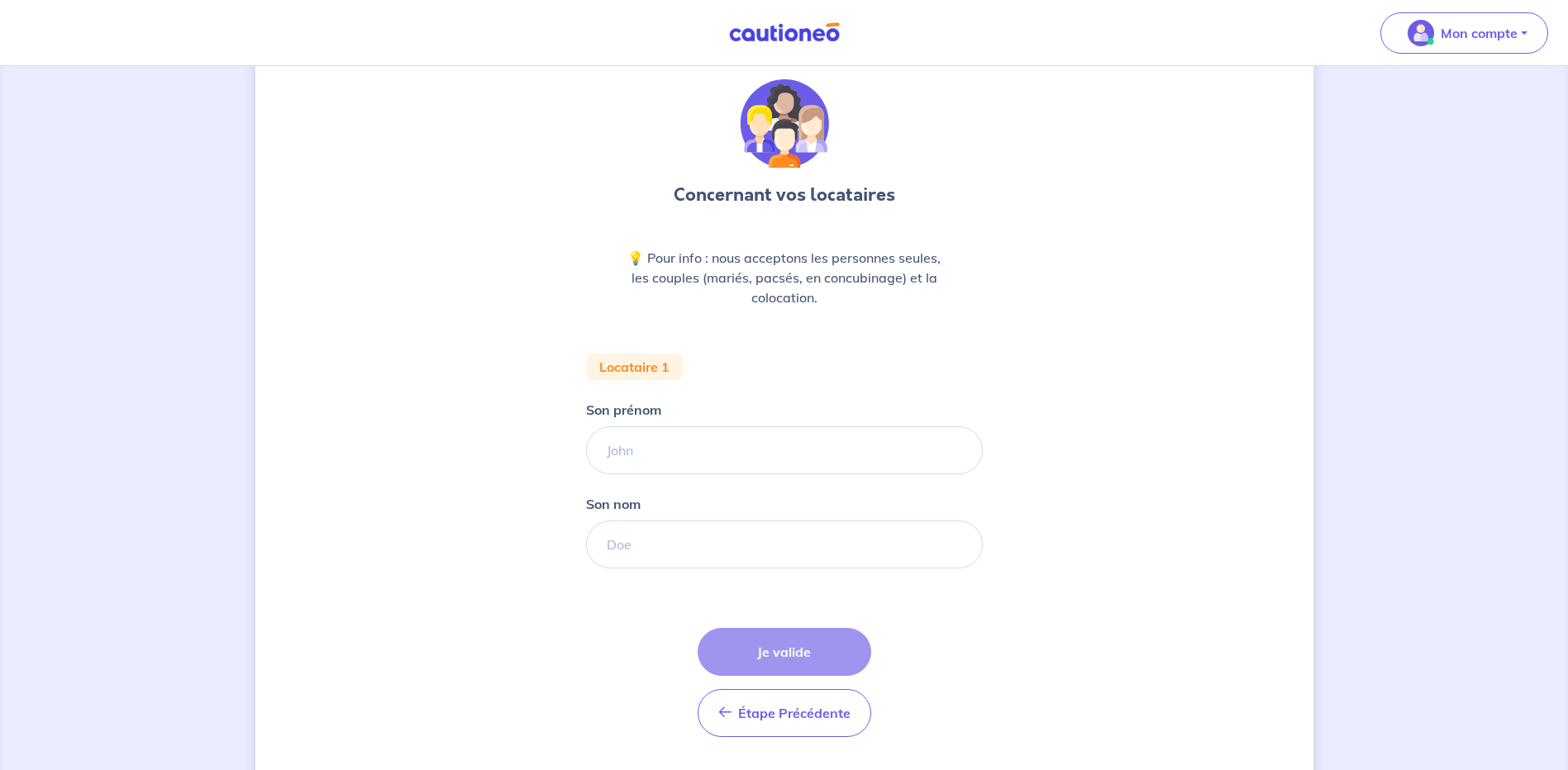
scroll to position [93, 0]
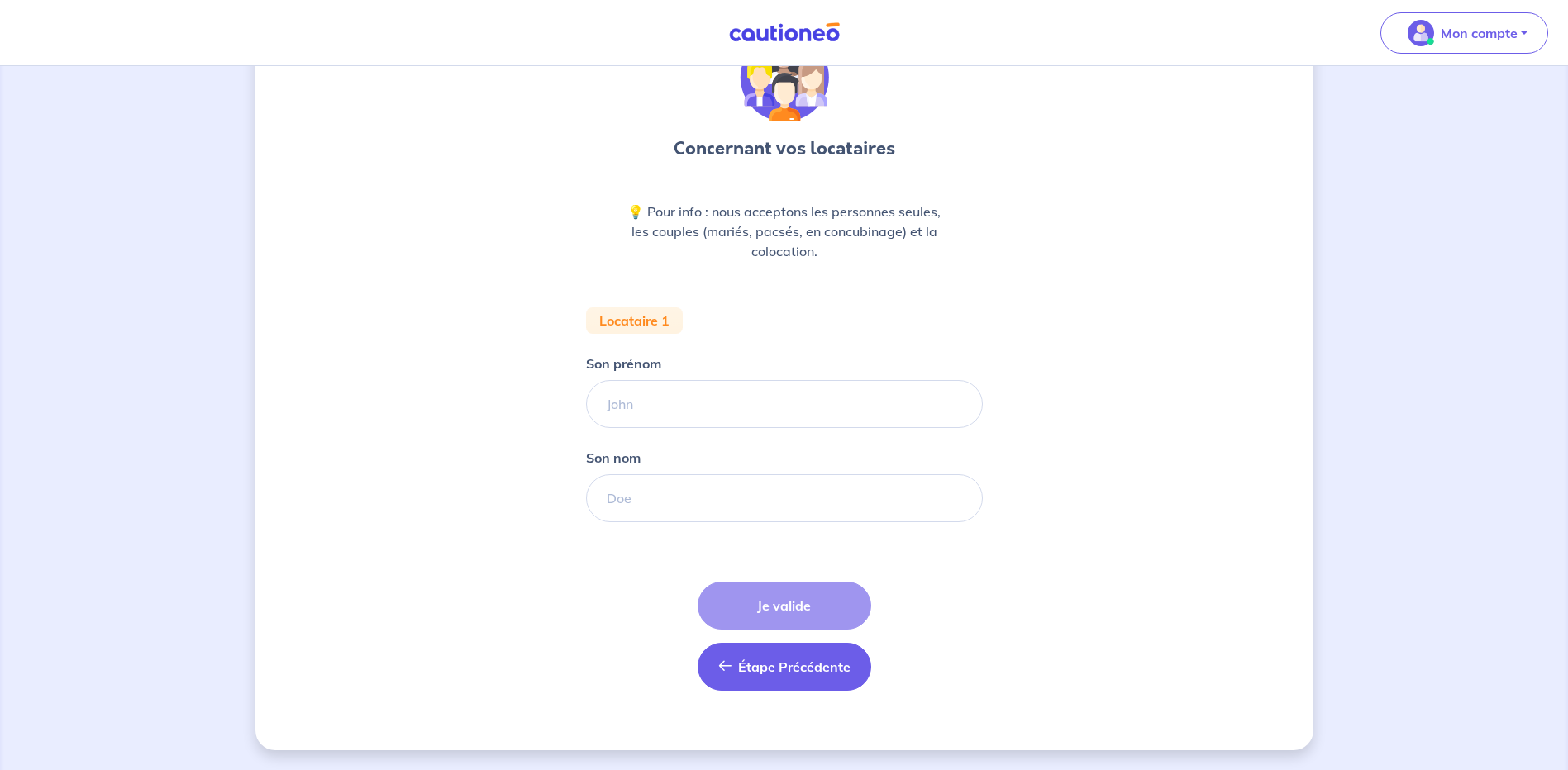
click at [781, 670] on span "Étape Précédente" at bounding box center [794, 666] width 112 height 16
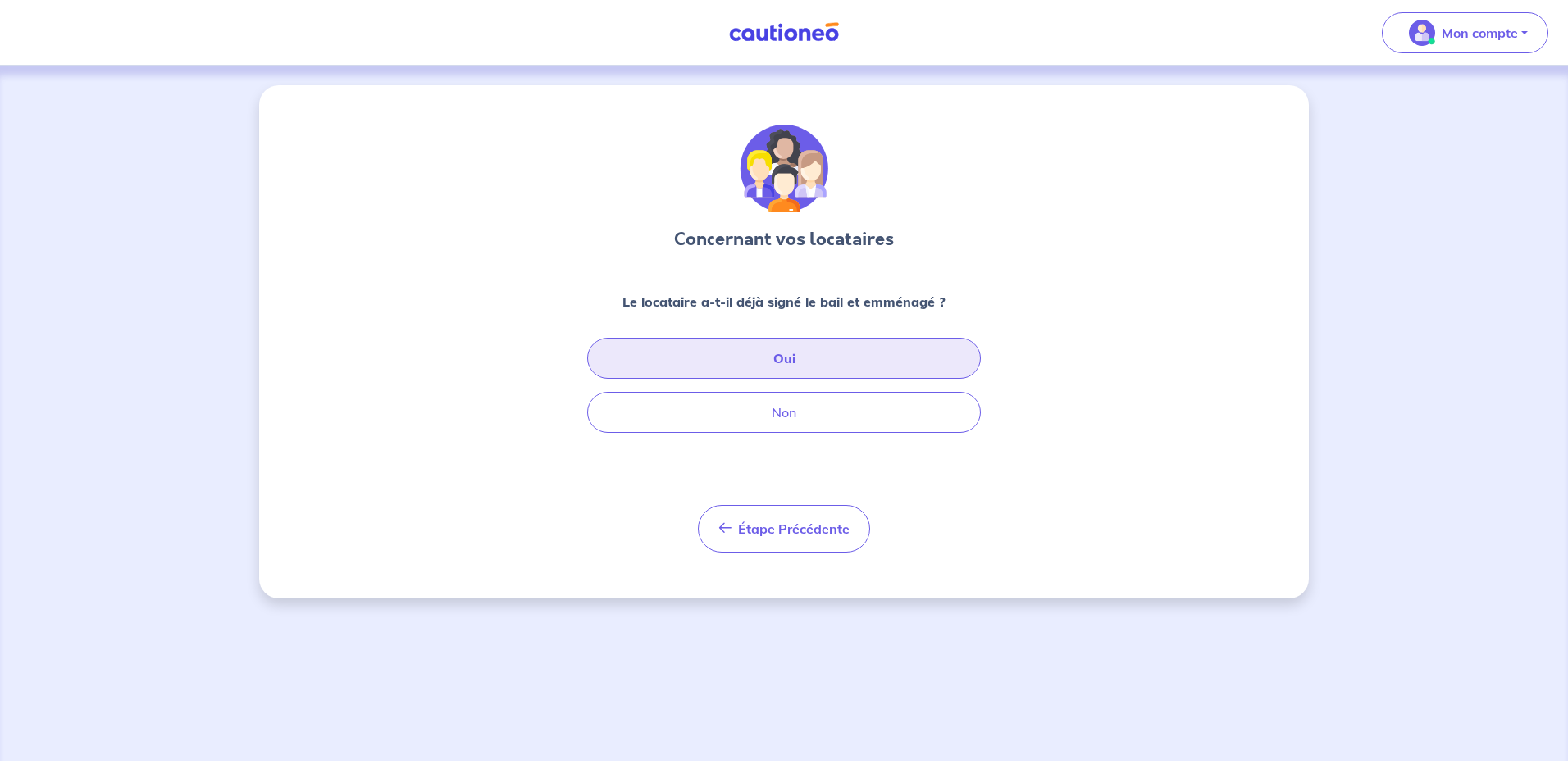
click at [825, 356] on button "Oui" at bounding box center [784, 358] width 393 height 41
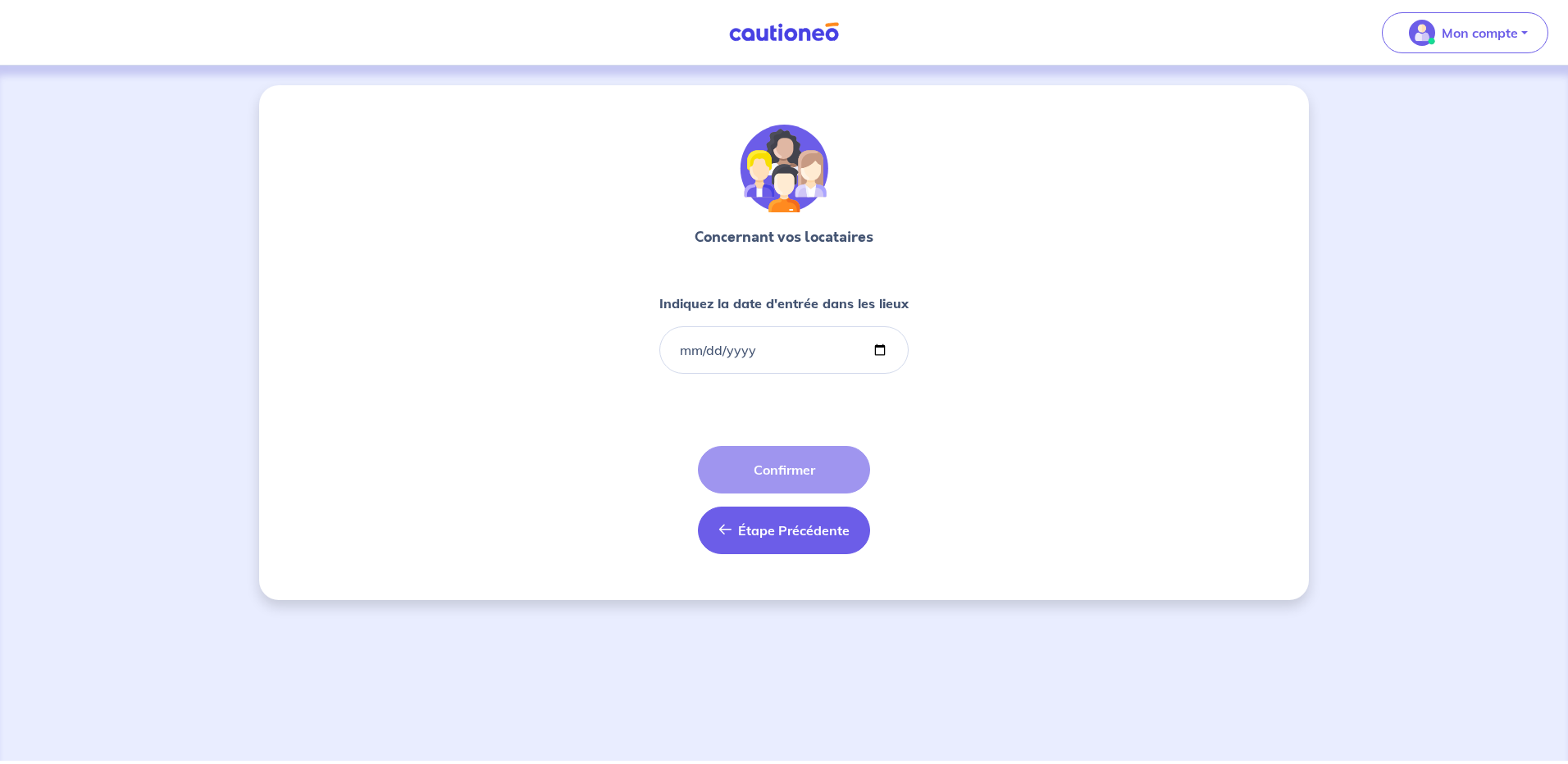
click at [773, 537] on span "Étape Précédente" at bounding box center [794, 530] width 111 height 16
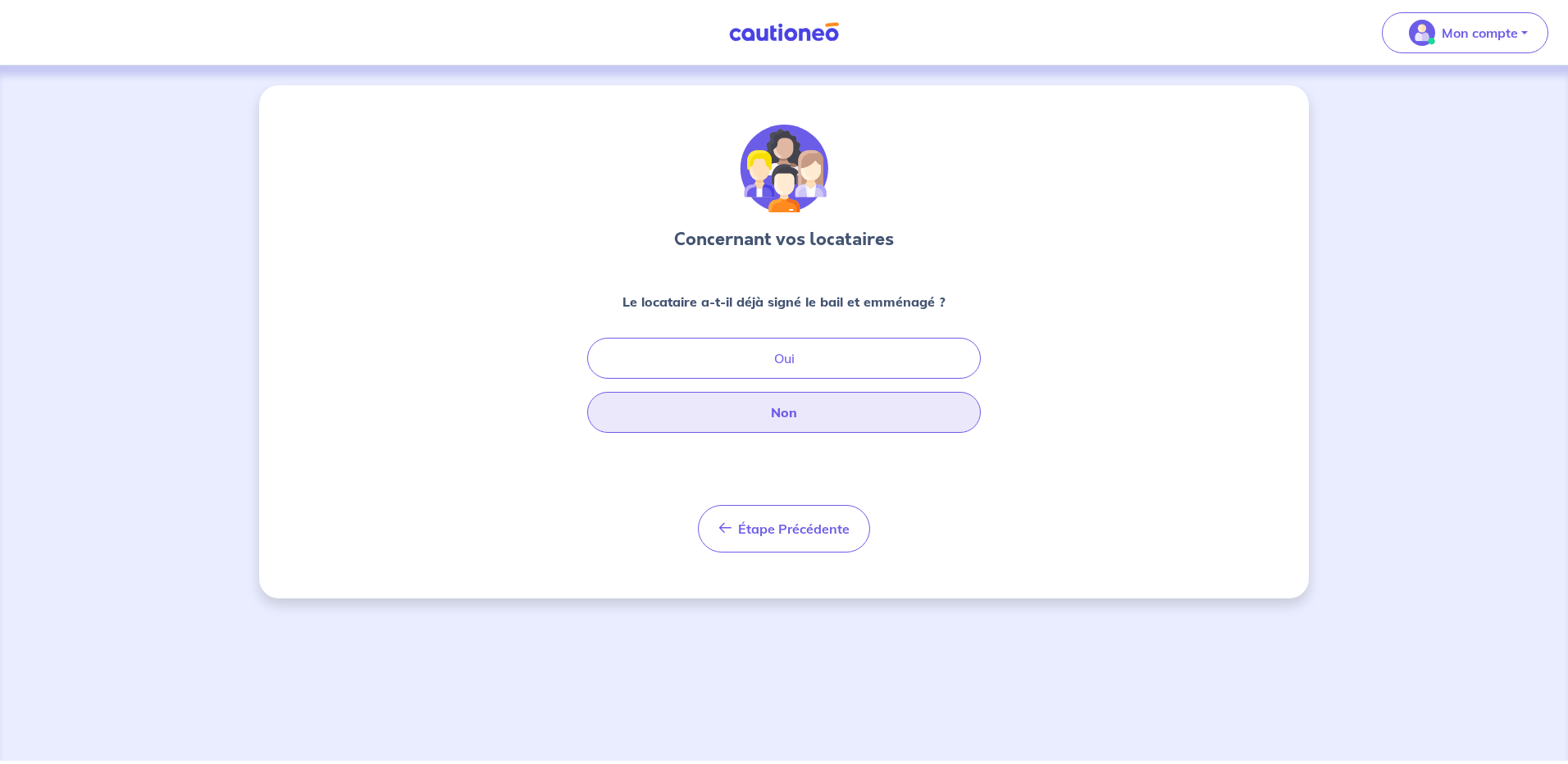
click at [806, 415] on button "Non" at bounding box center [784, 412] width 393 height 41
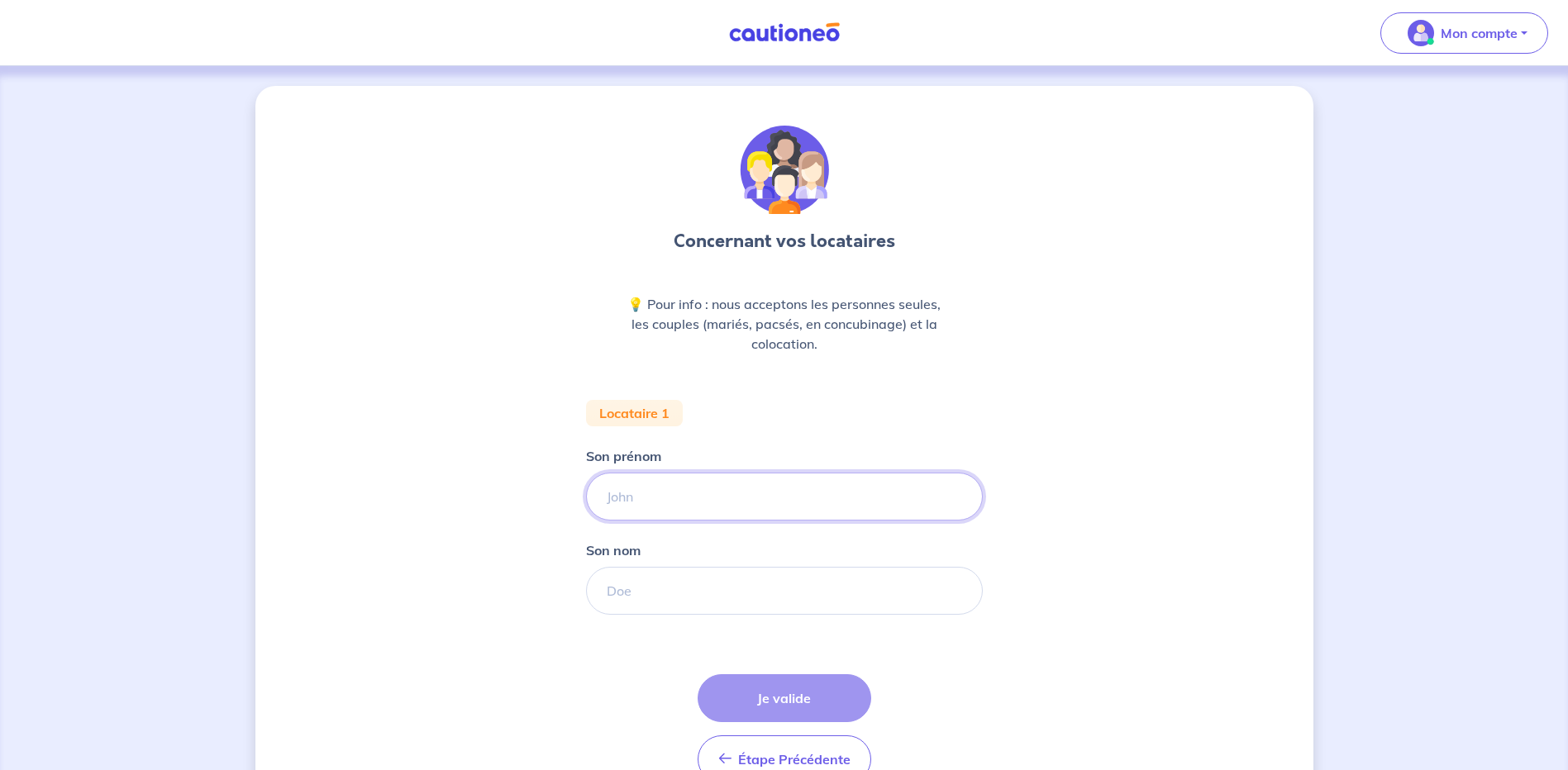
click at [689, 484] on input "Son prénom" at bounding box center [785, 497] width 397 height 48
type input "[PERSON_NAME]"
click at [659, 586] on input "Son nom" at bounding box center [785, 590] width 397 height 48
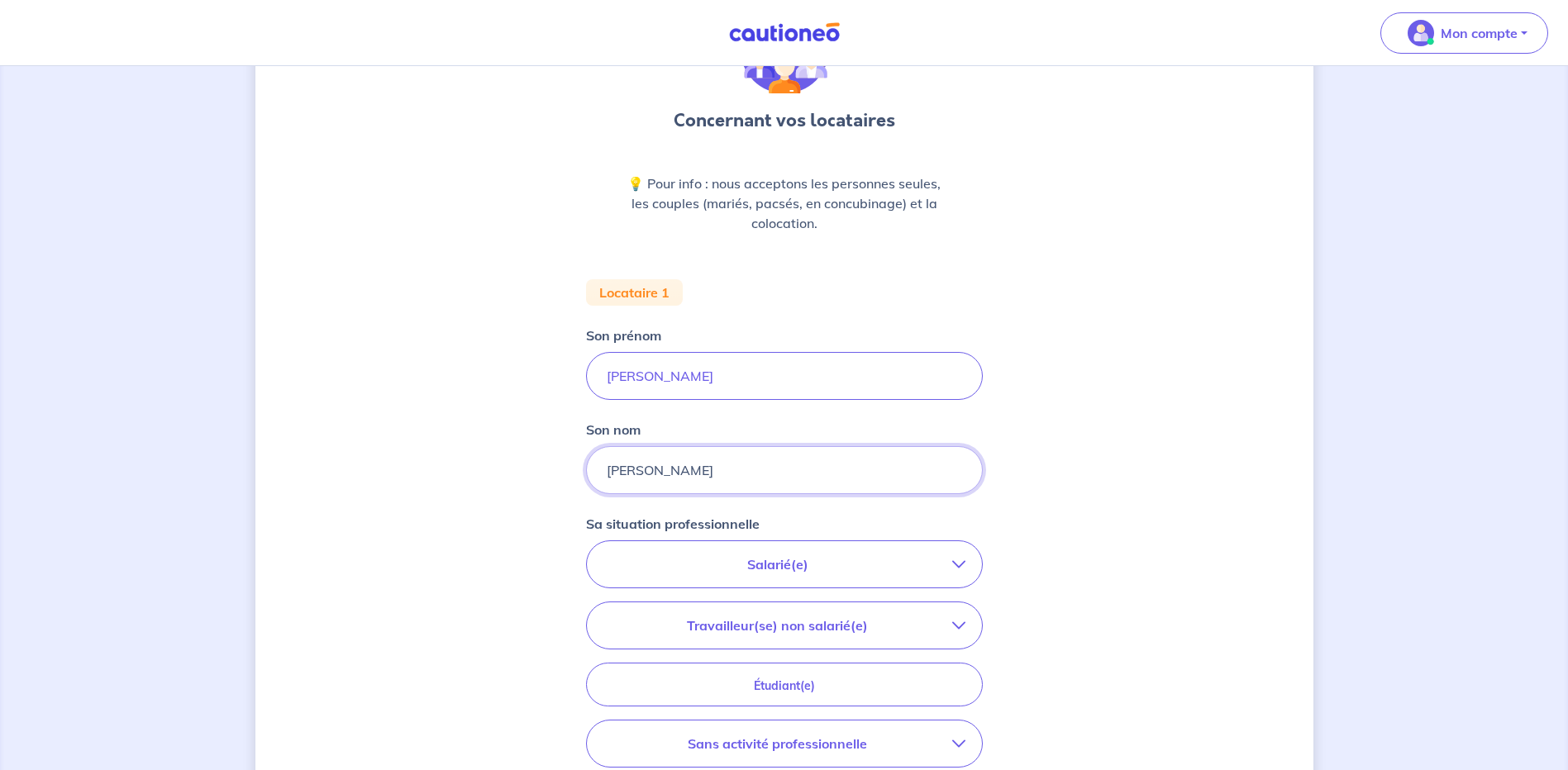
scroll to position [248, 0]
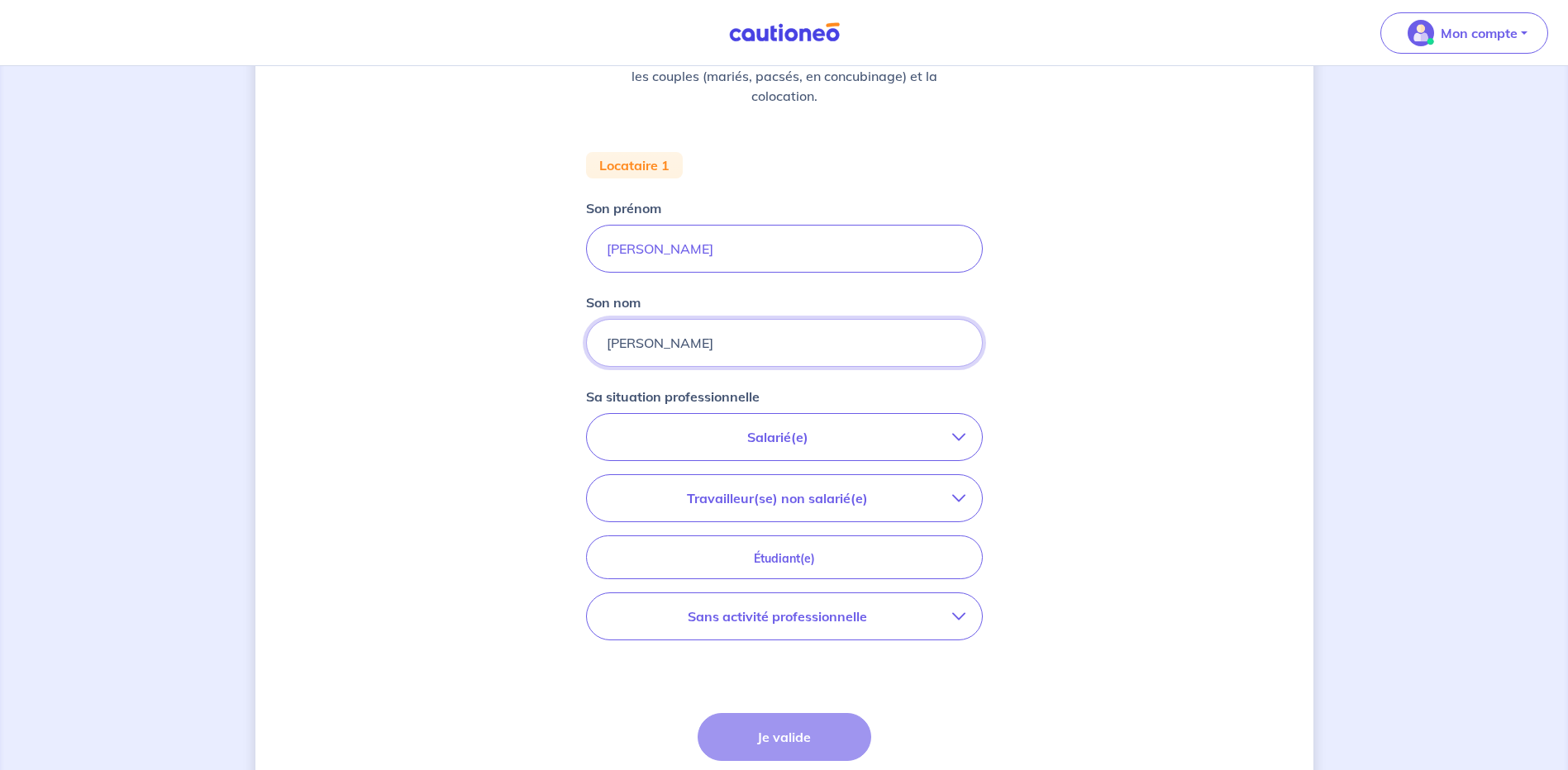
type input "[PERSON_NAME]"
click at [710, 425] on button "Salarié(e)" at bounding box center [785, 437] width 395 height 46
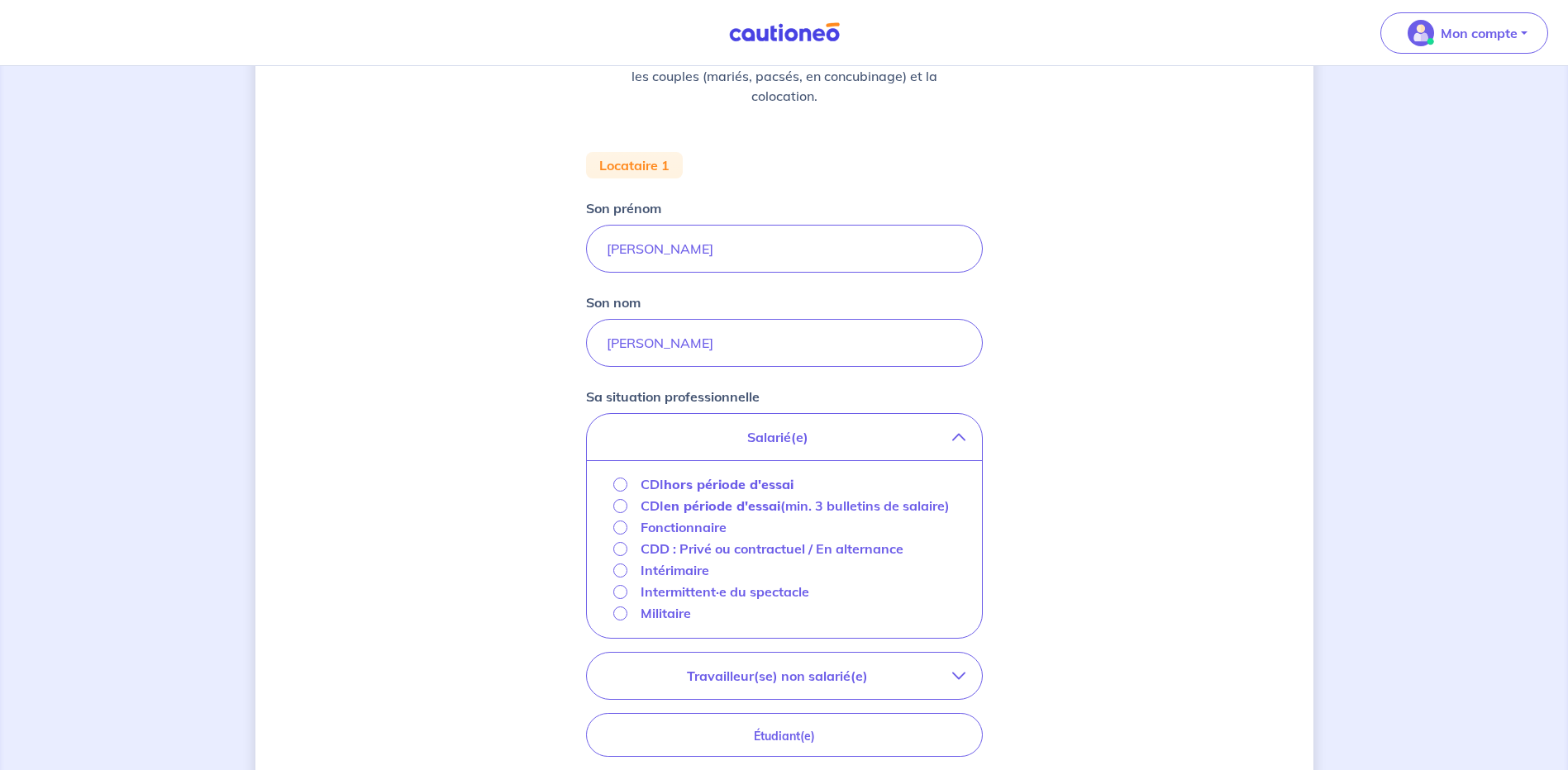
click at [717, 426] on button "Salarié(e)" at bounding box center [785, 437] width 395 height 46
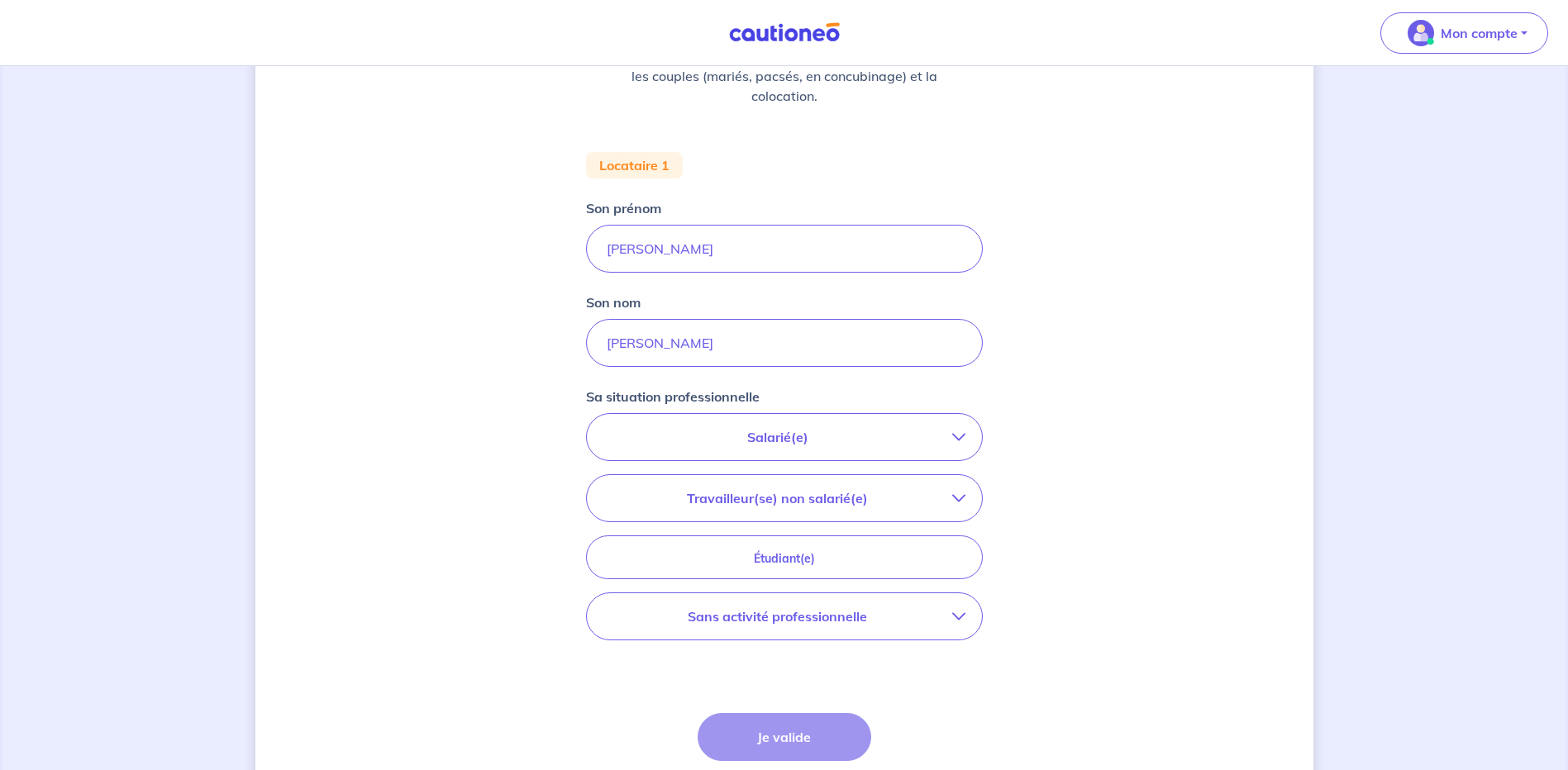
click at [718, 426] on button "Salarié(e)" at bounding box center [785, 437] width 395 height 46
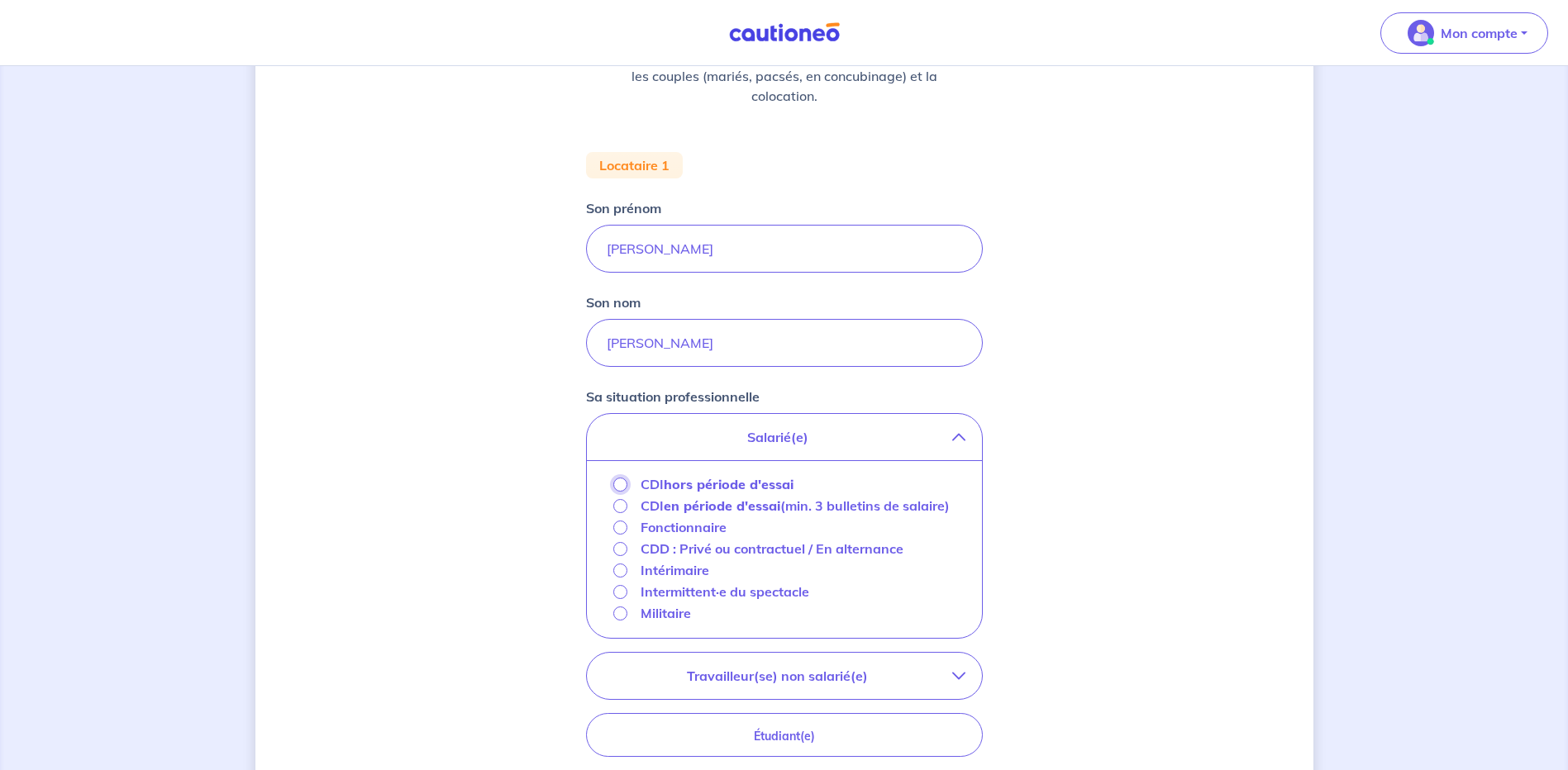
click at [616, 487] on input "CDI hors période d'essai" at bounding box center [621, 484] width 14 height 14
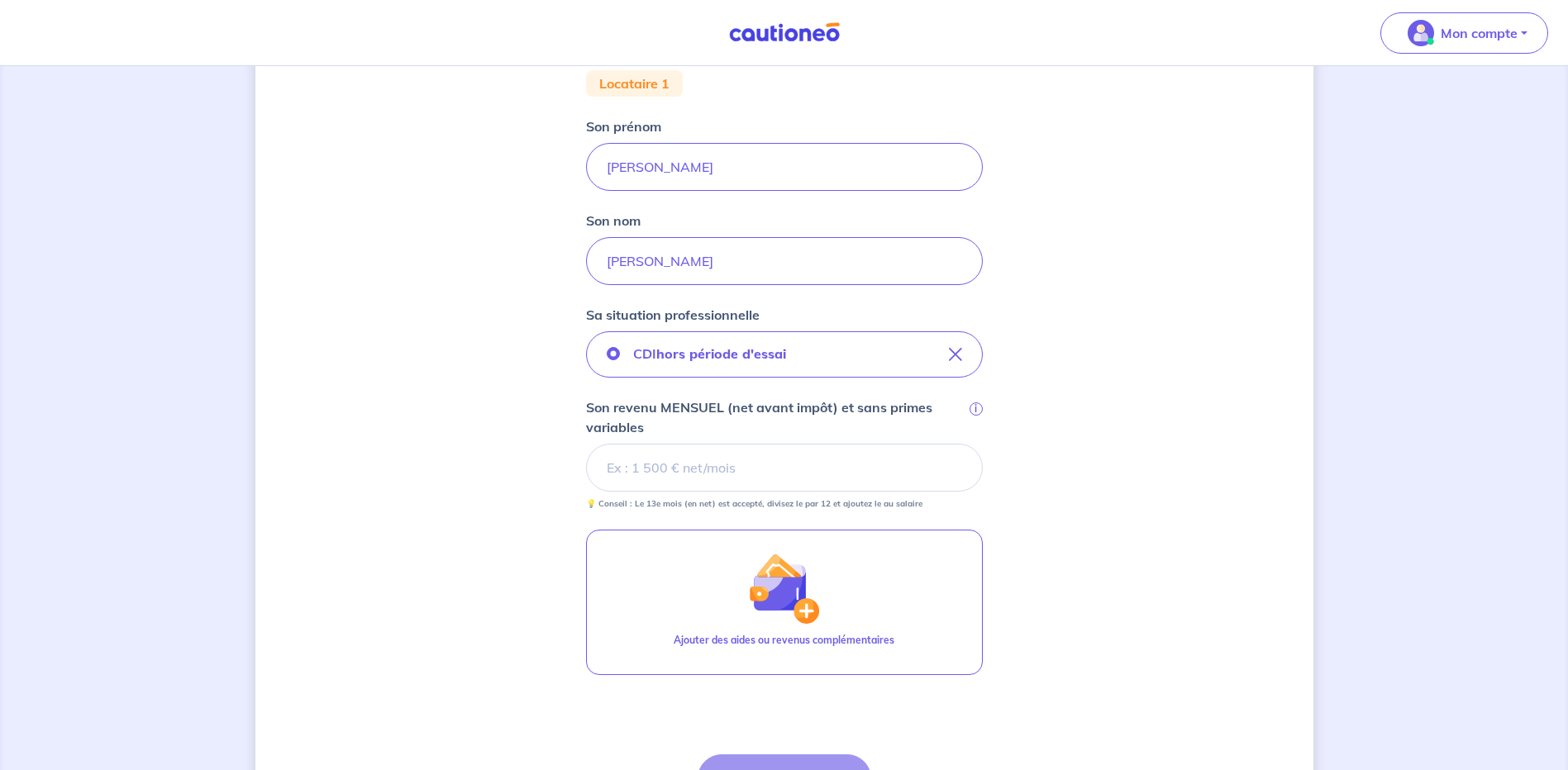
scroll to position [330, 0]
click at [658, 467] on input "Son revenu MENSUEL (net avant impôt) et sans primes variables i" at bounding box center [785, 467] width 397 height 48
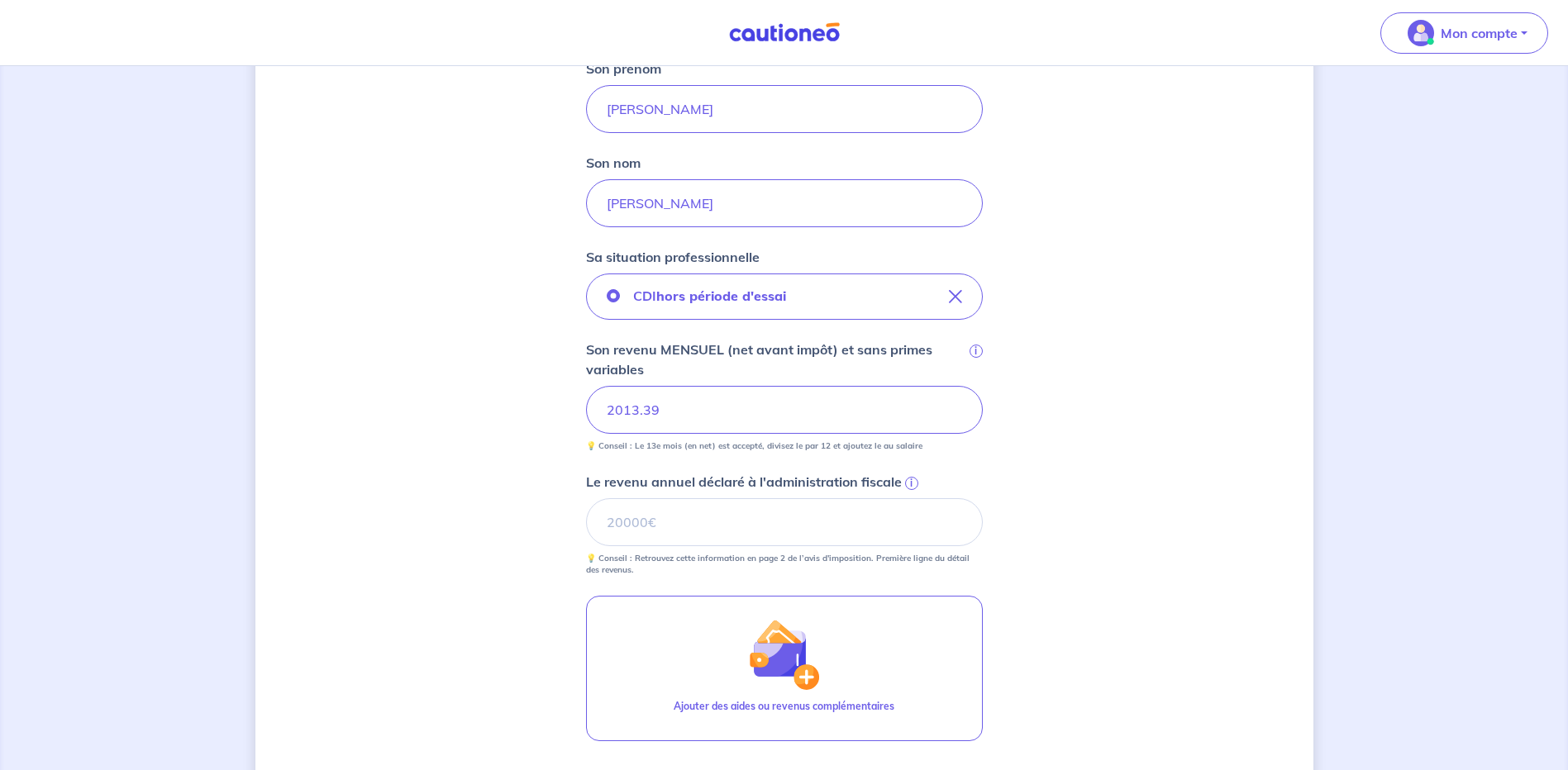
scroll to position [496, 0]
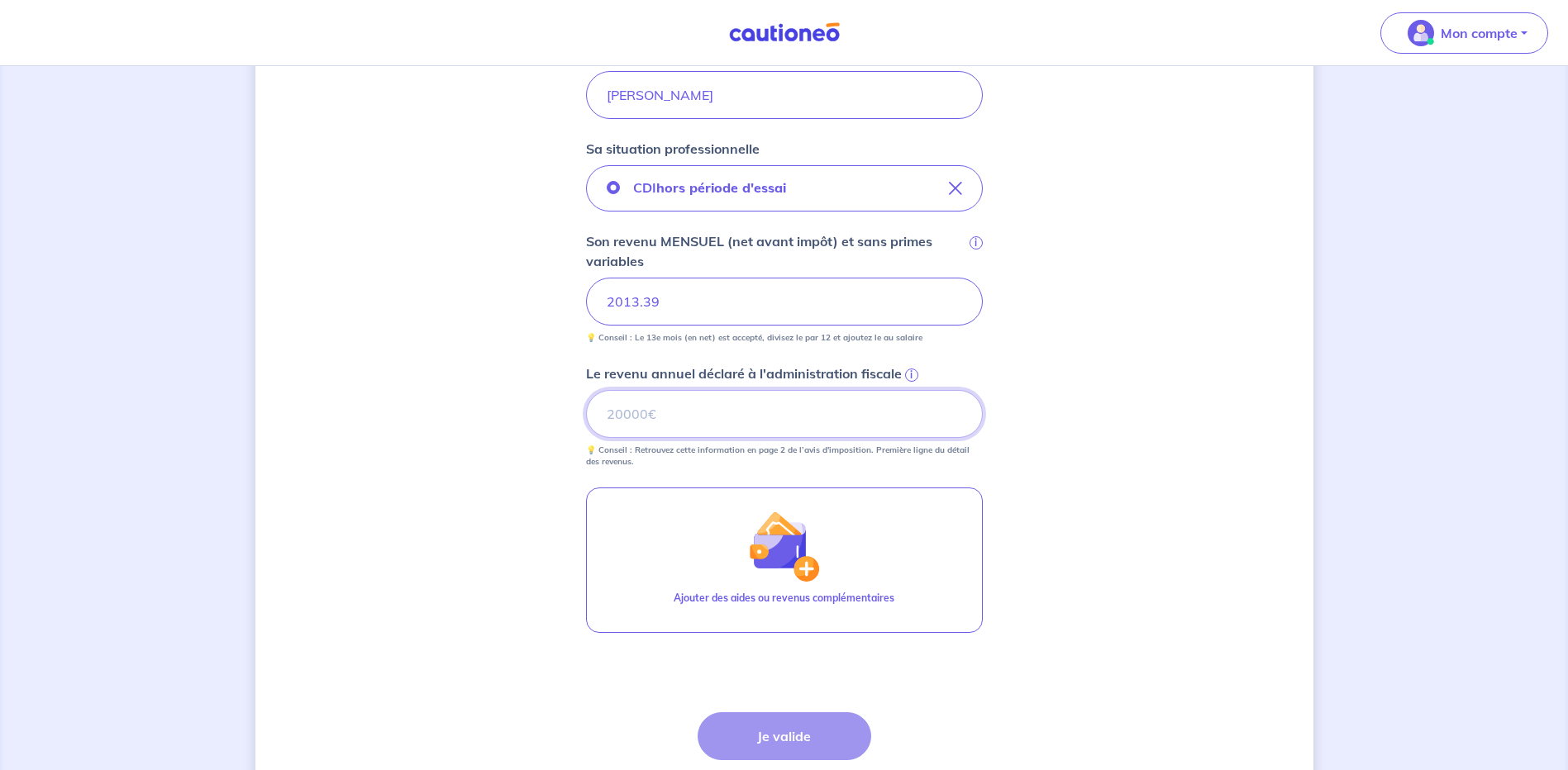
click at [694, 410] on input "Le revenu annuel déclaré à l'administration fiscale i" at bounding box center [785, 414] width 397 height 48
click at [669, 408] on input "Le revenu annuel déclaré à l'administration fiscale i" at bounding box center [785, 414] width 397 height 48
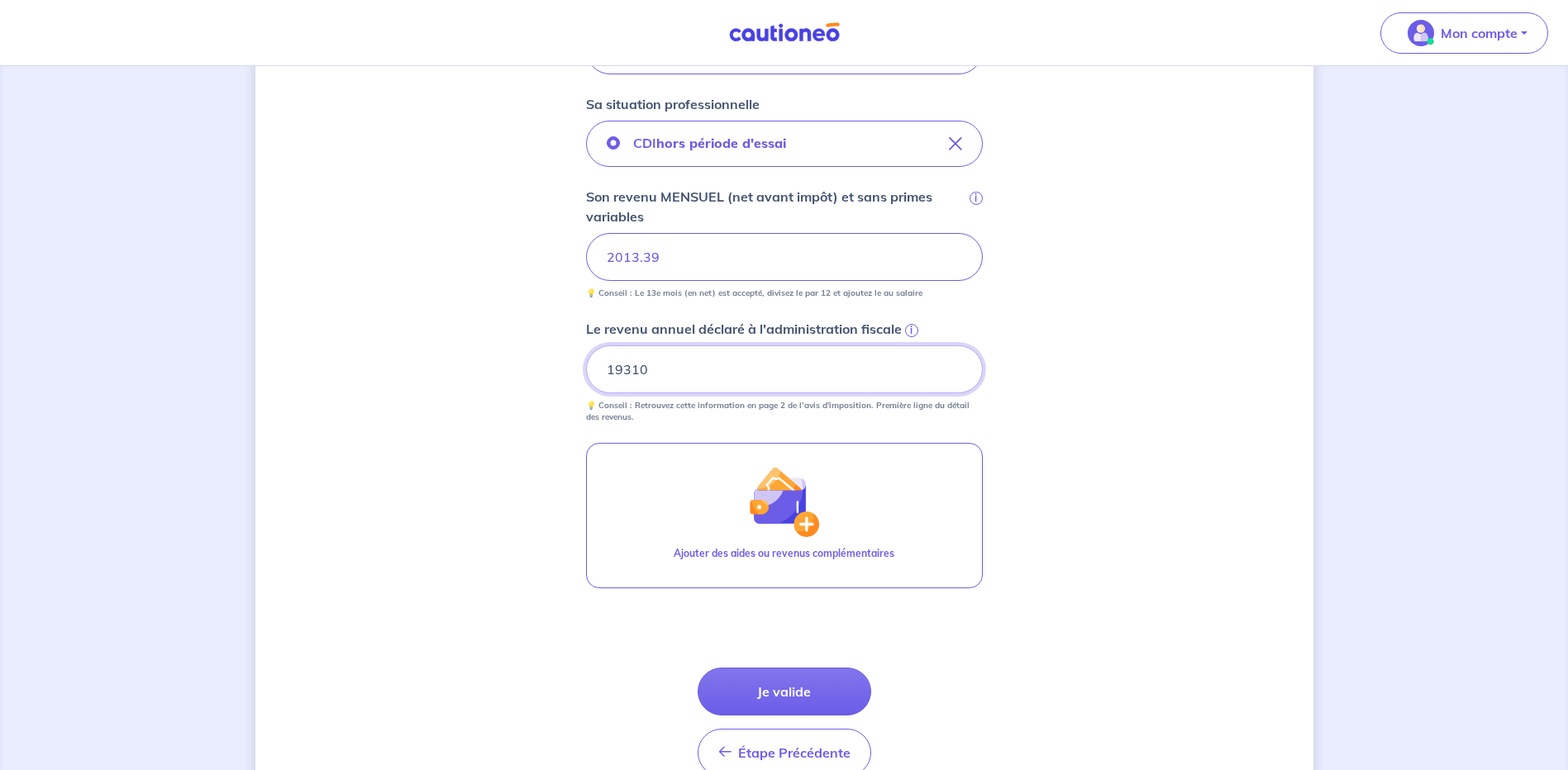
scroll to position [579, 0]
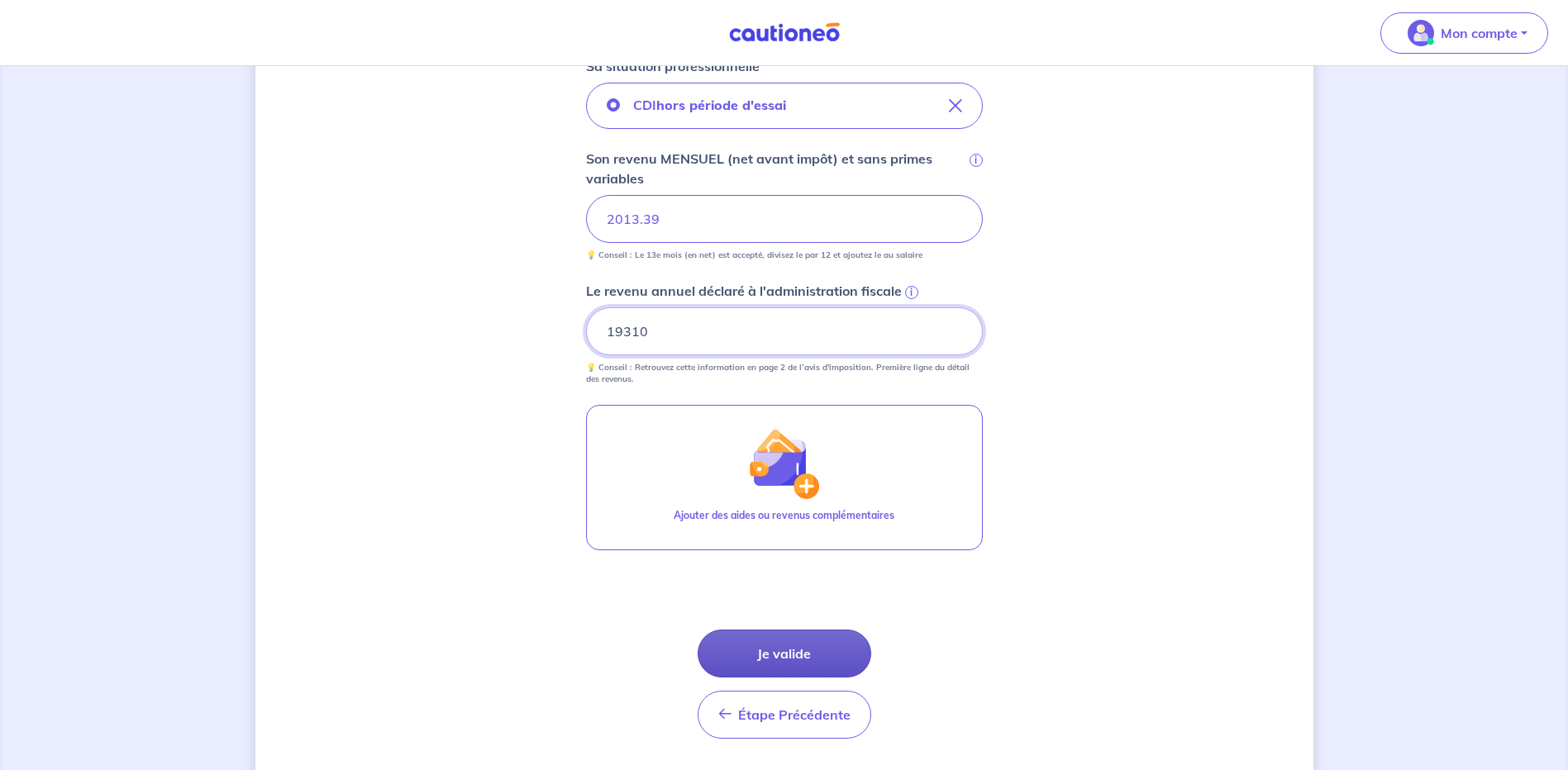
type input "19310"
click at [795, 646] on button "Je valide" at bounding box center [785, 653] width 174 height 48
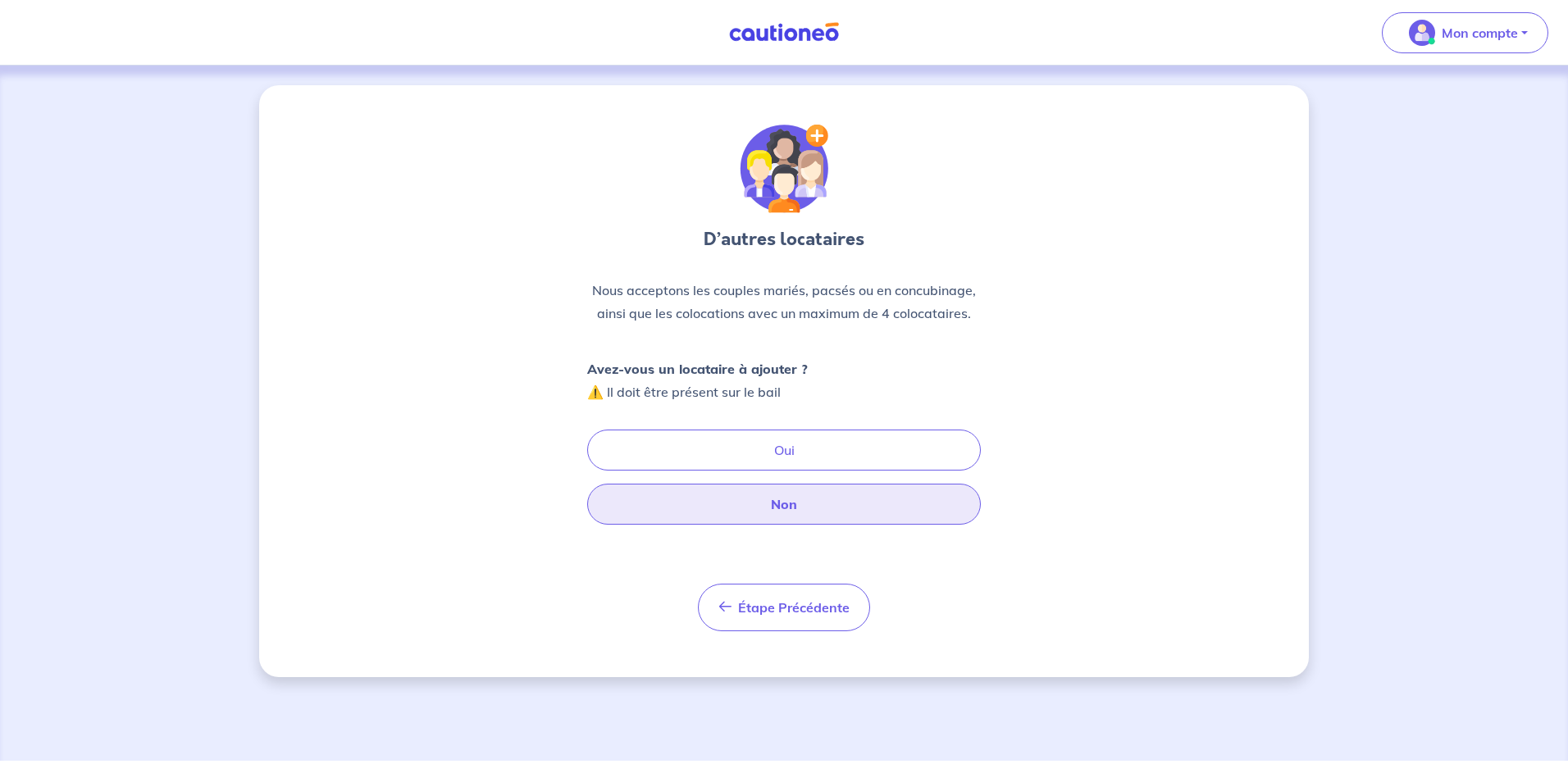
click at [802, 507] on button "Non" at bounding box center [784, 504] width 393 height 41
